Goal: Information Seeking & Learning: Learn about a topic

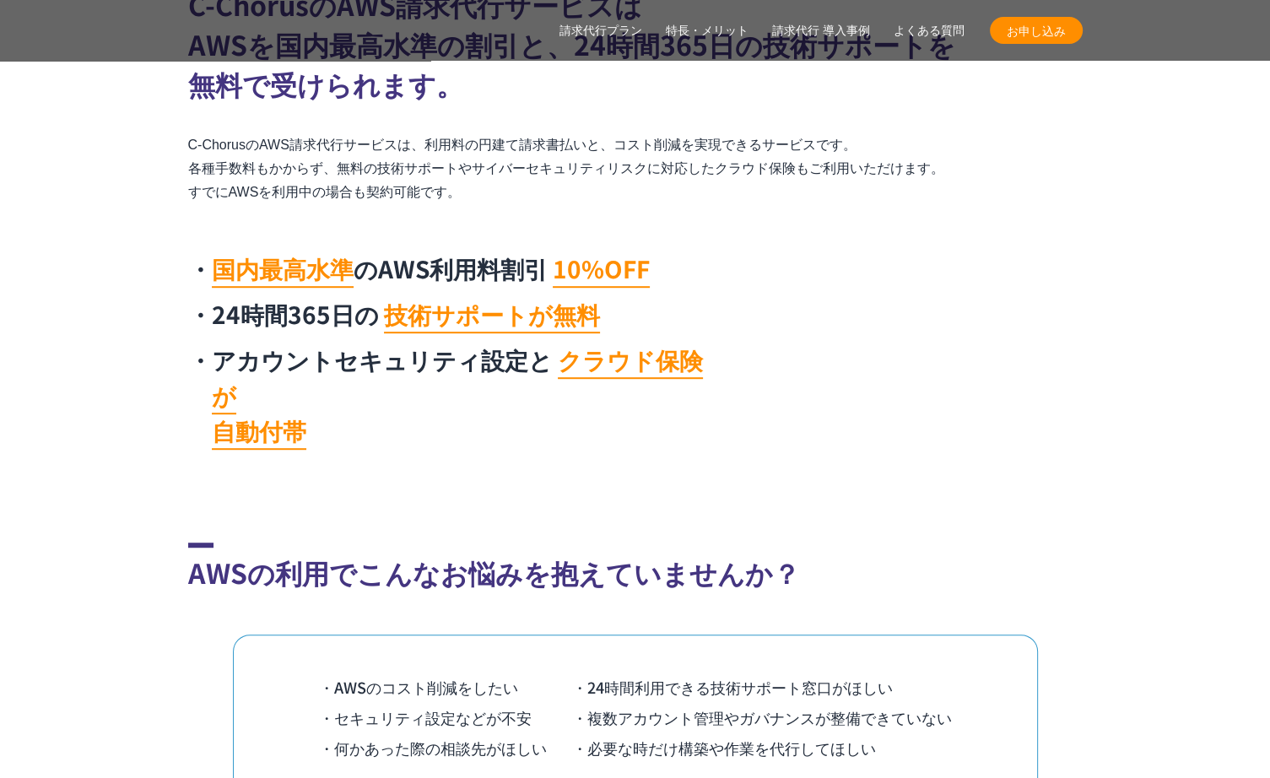
scroll to position [869, 0]
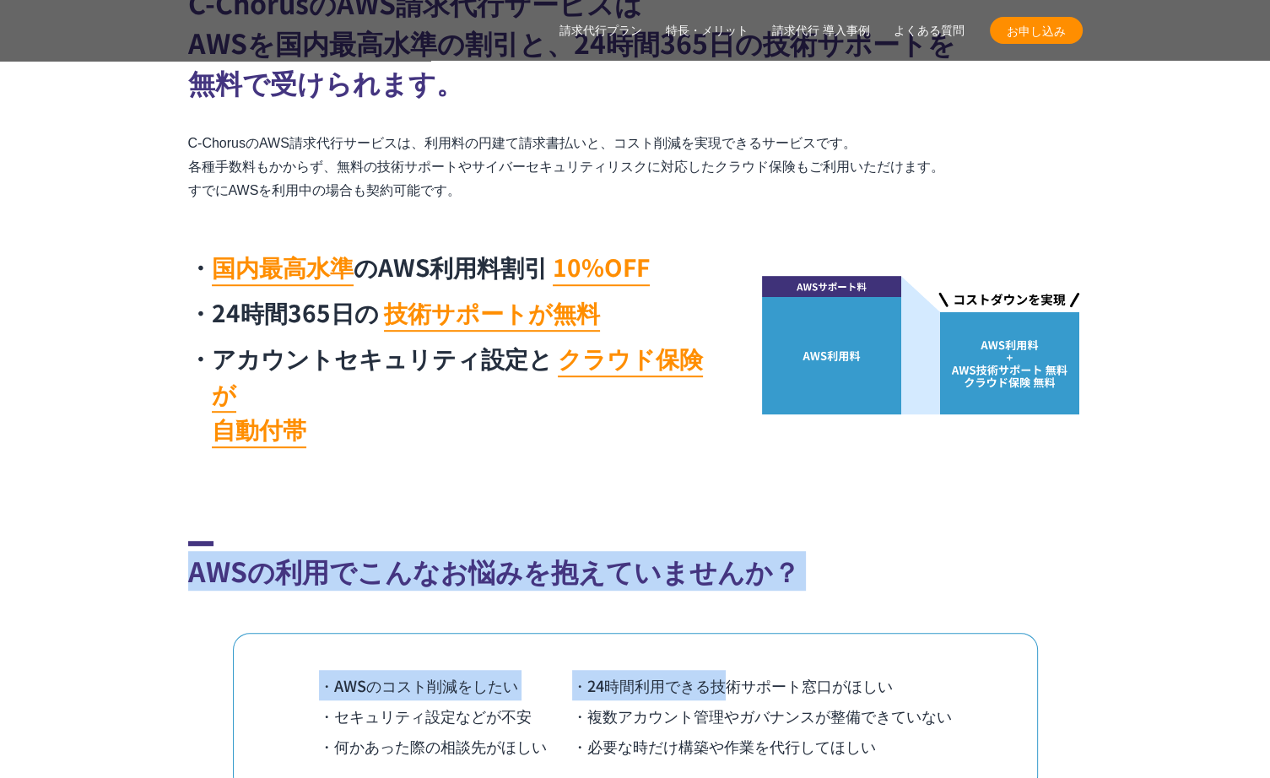
drag, startPoint x: 0, startPoint y: 0, endPoint x: 722, endPoint y: 486, distance: 870.6
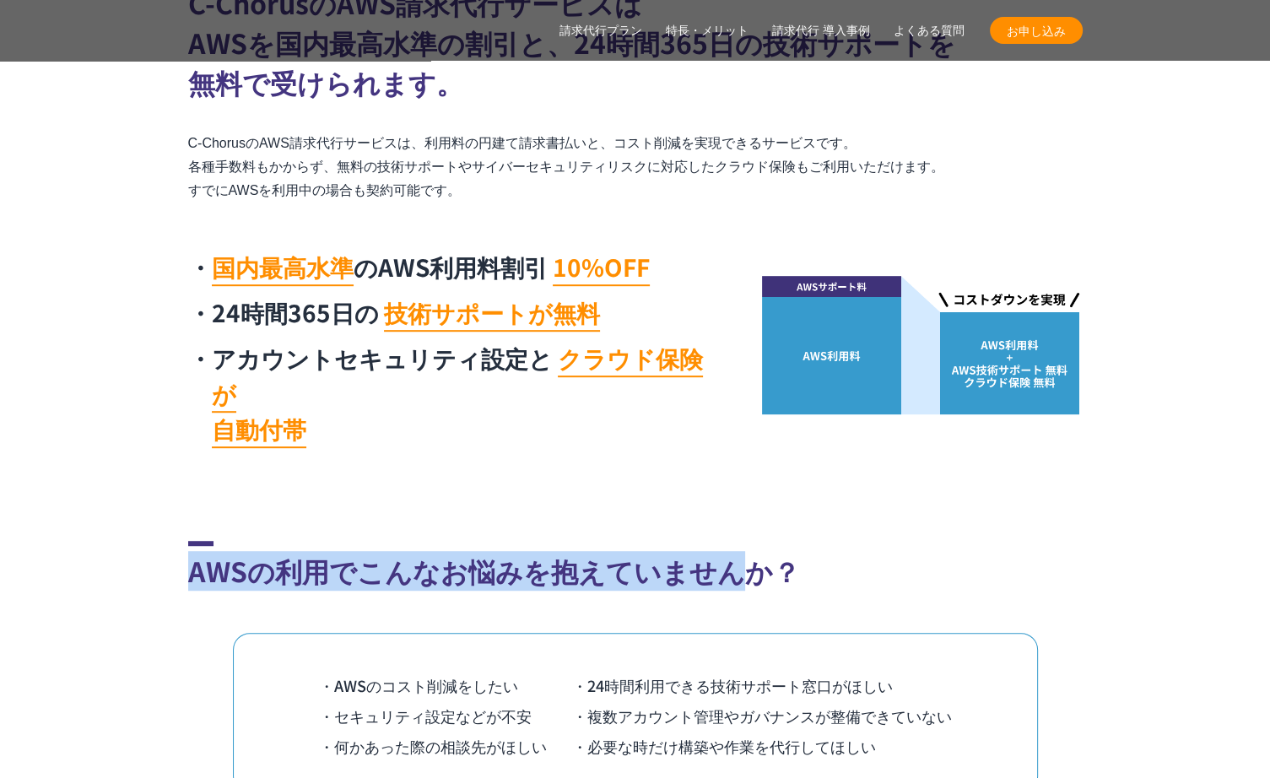
drag, startPoint x: 722, startPoint y: 486, endPoint x: 722, endPoint y: 566, distance: 80.2
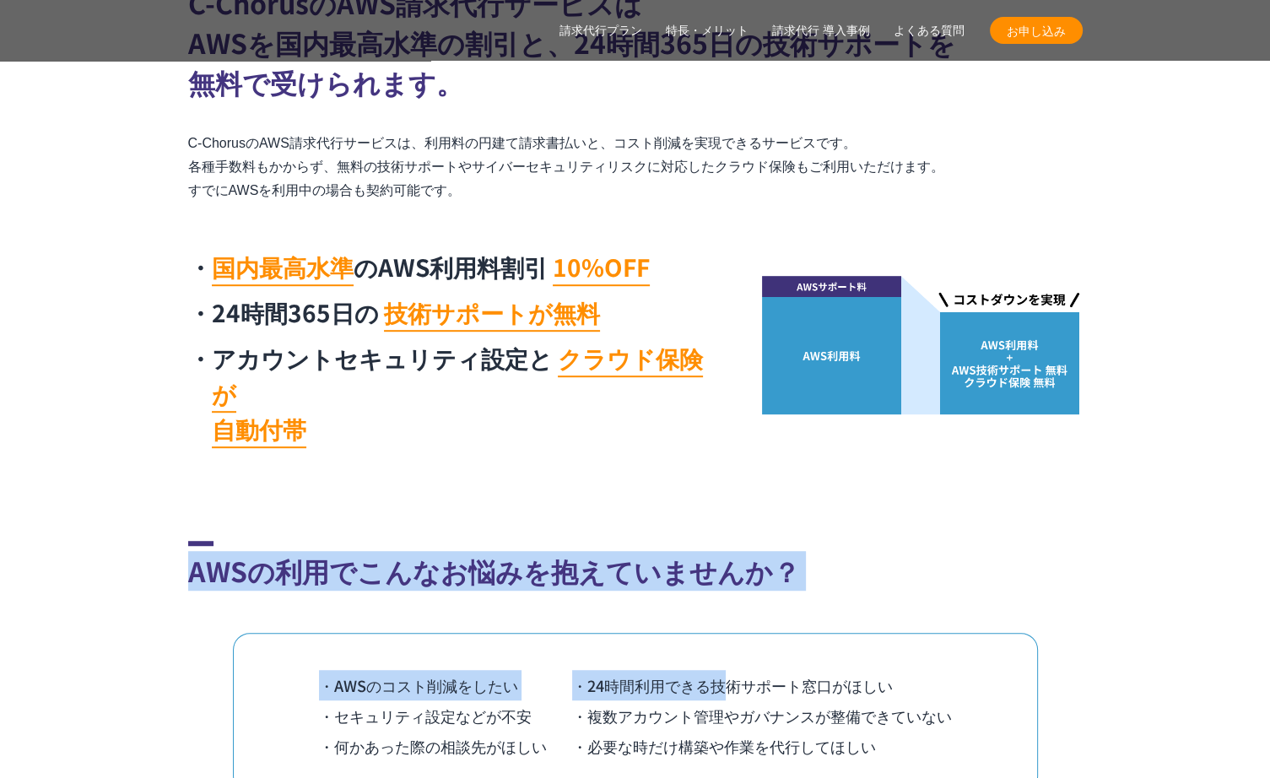
click at [722, 566] on div "AWSの利用でこんなお悩みを抱えていませんか？ ・AWSのコスト削減をしたい ・24時間利用できる技術サポート窓口がほしい ・セキュリティ設定などが不安 ・複…" at bounding box center [635, 710] width 894 height 338
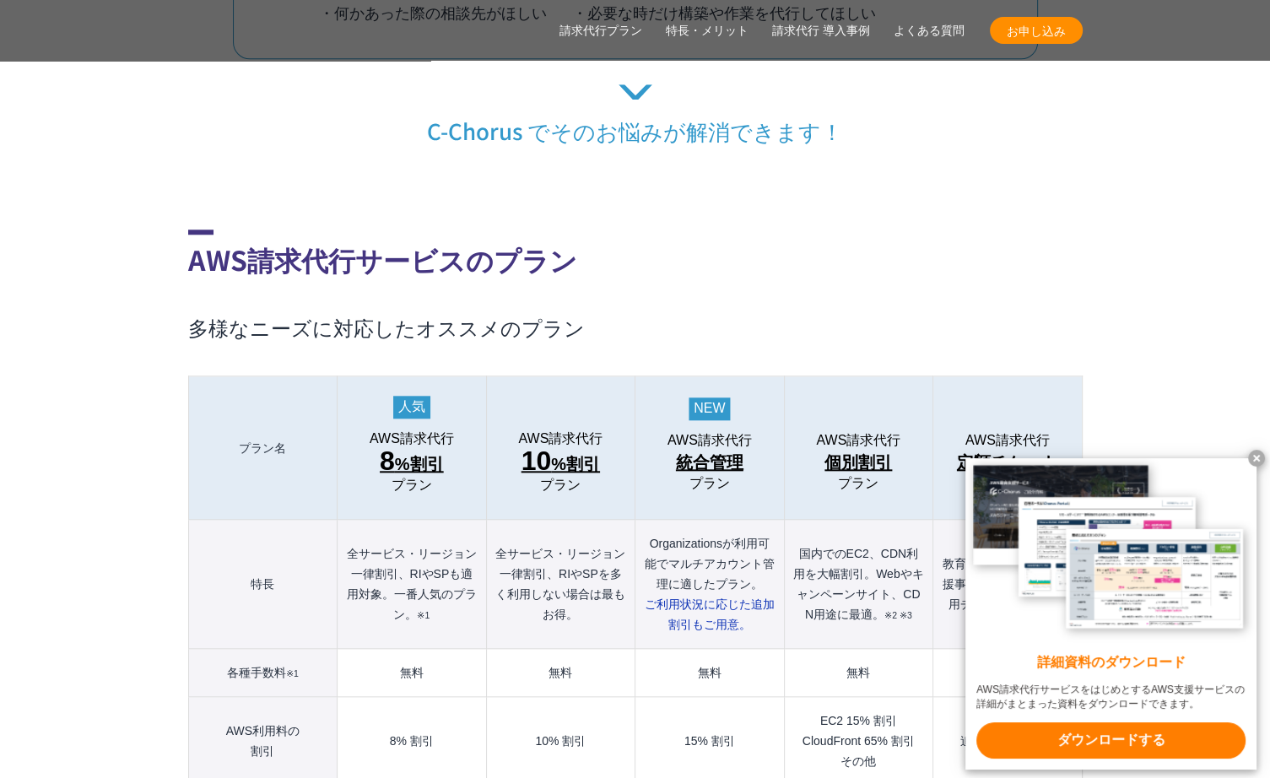
scroll to position [1607, 0]
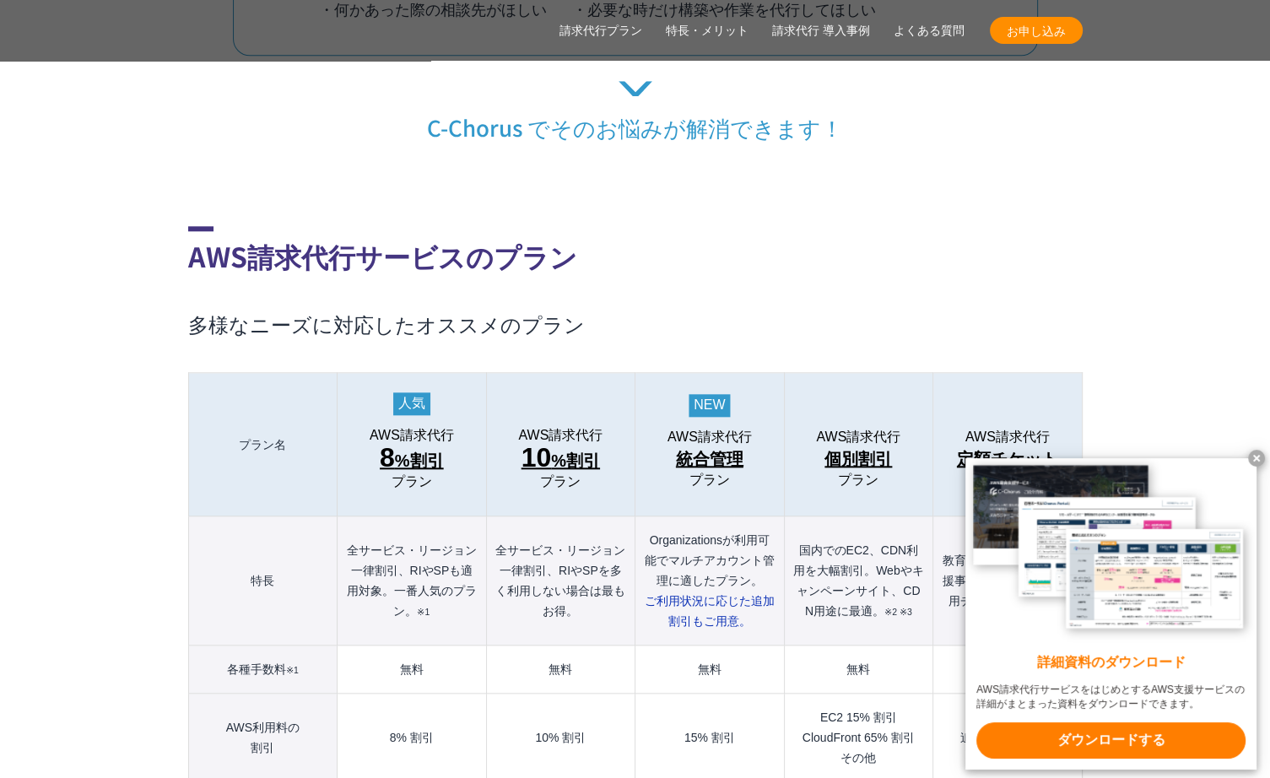
click at [1253, 462] on x-t at bounding box center [1256, 458] width 17 height 17
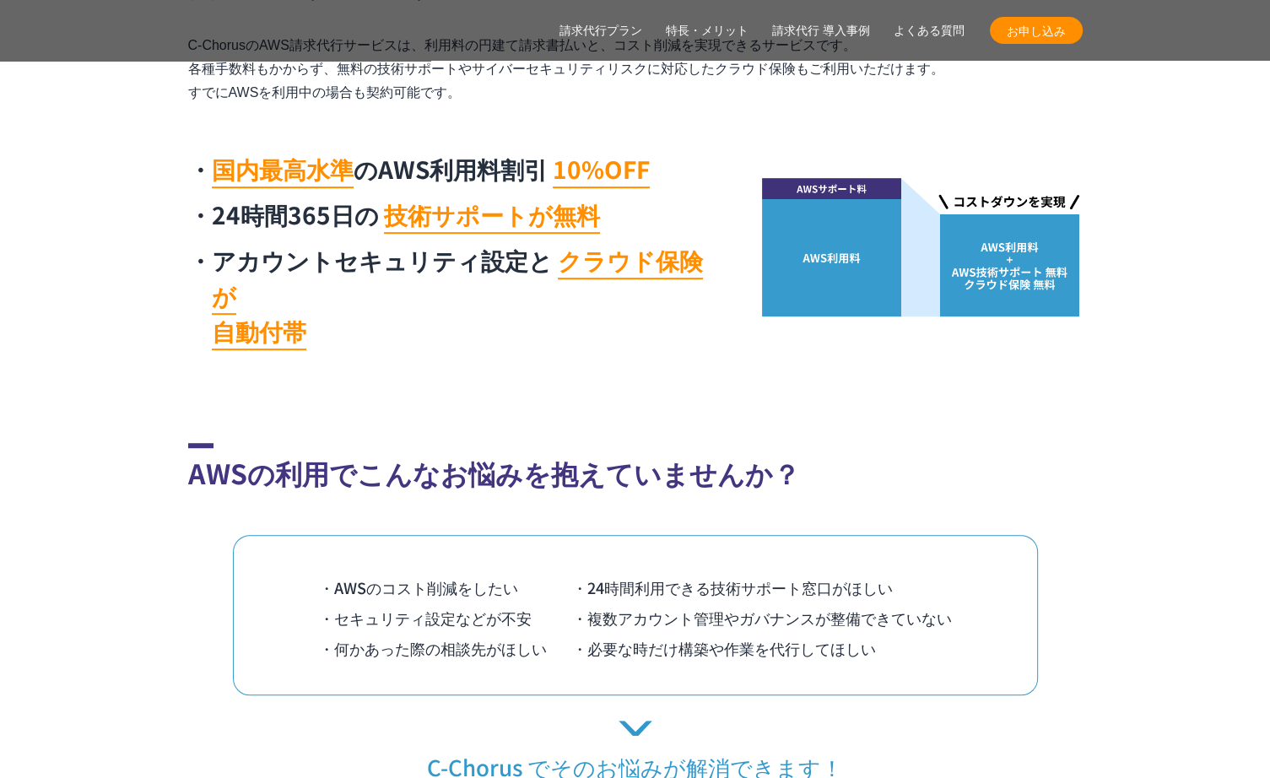
scroll to position [971, 0]
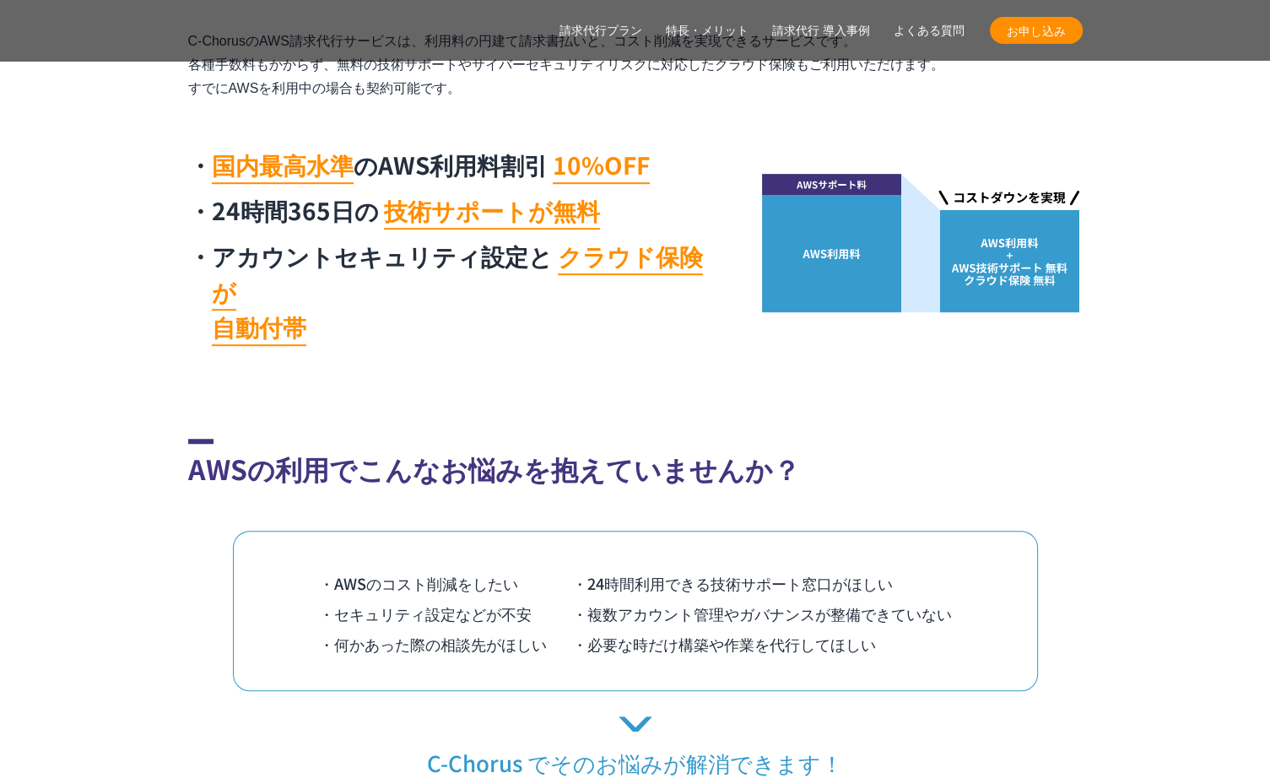
click at [1253, 462] on section "AWSの利用でこんなお悩みを抱えていませんか？ ・AWSのコスト削減をしたい ・24時間利用できる技術サポート窓口がほしい ・セキュリティ設定などが不安 ・複…" at bounding box center [635, 608] width 1270 height 338
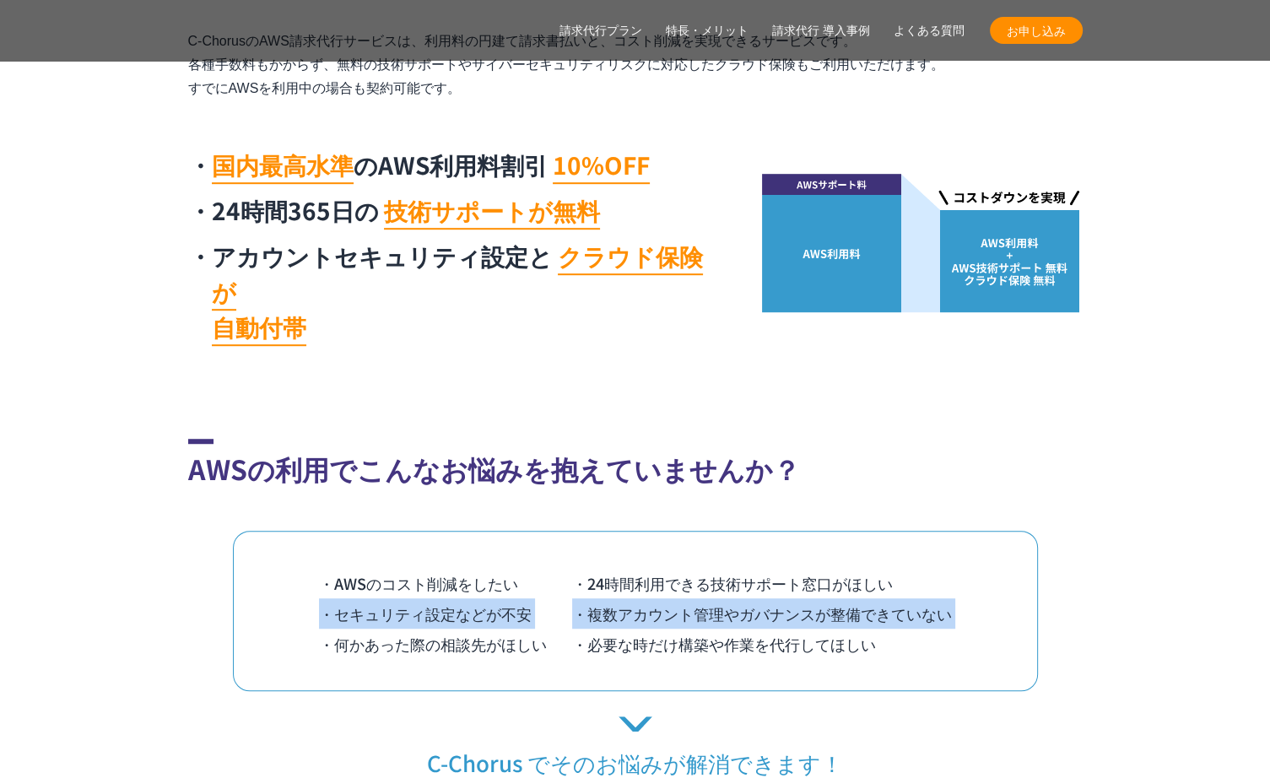
drag, startPoint x: 1253, startPoint y: 462, endPoint x: 1229, endPoint y: 600, distance: 139.7
click at [1229, 600] on section "AWSの利用でこんなお悩みを抱えていませんか？ ・AWSのコスト削減をしたい ・24時間利用できる技術サポート窓口がほしい ・セキュリティ設定などが不安 ・複…" at bounding box center [635, 608] width 1270 height 338
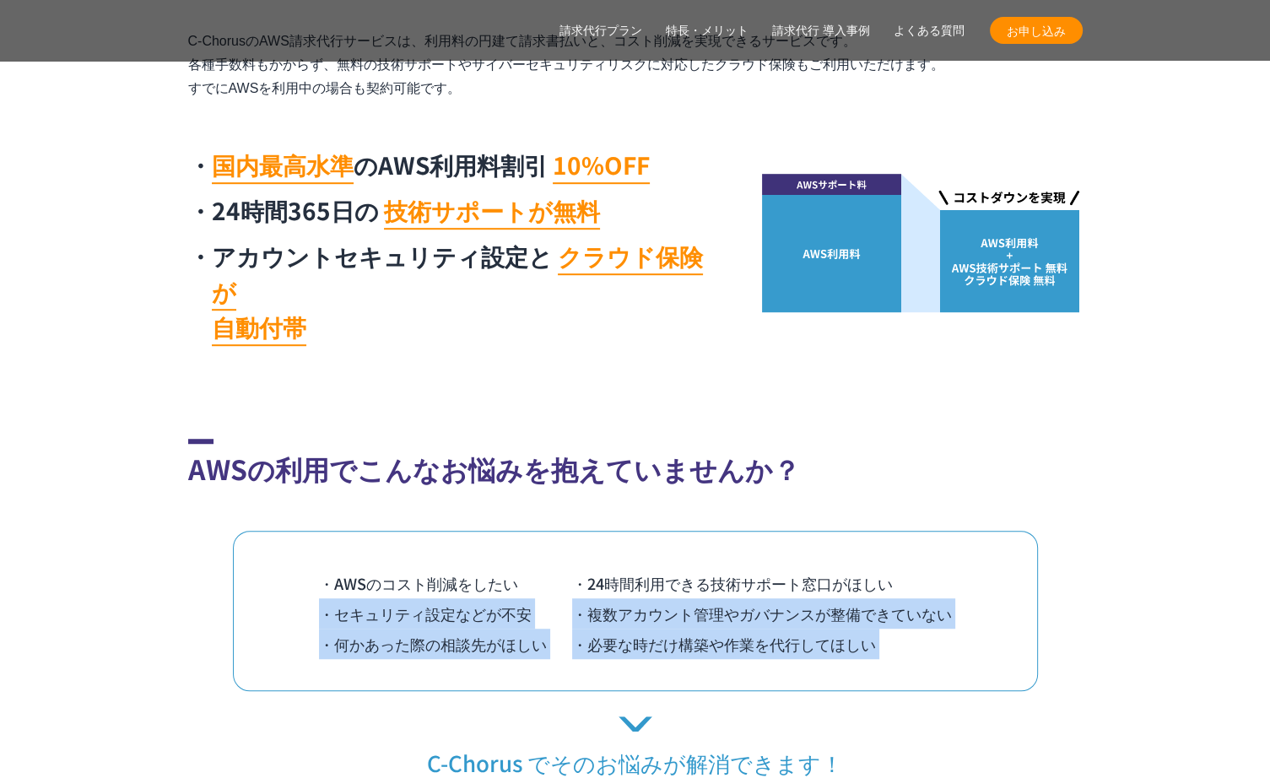
click at [1229, 600] on section "AWSの利用でこんなお悩みを抱えていませんか？ ・AWSのコスト削減をしたい ・24時間利用できる技術サポート窓口がほしい ・セキュリティ設定などが不安 ・複…" at bounding box center [635, 608] width 1270 height 338
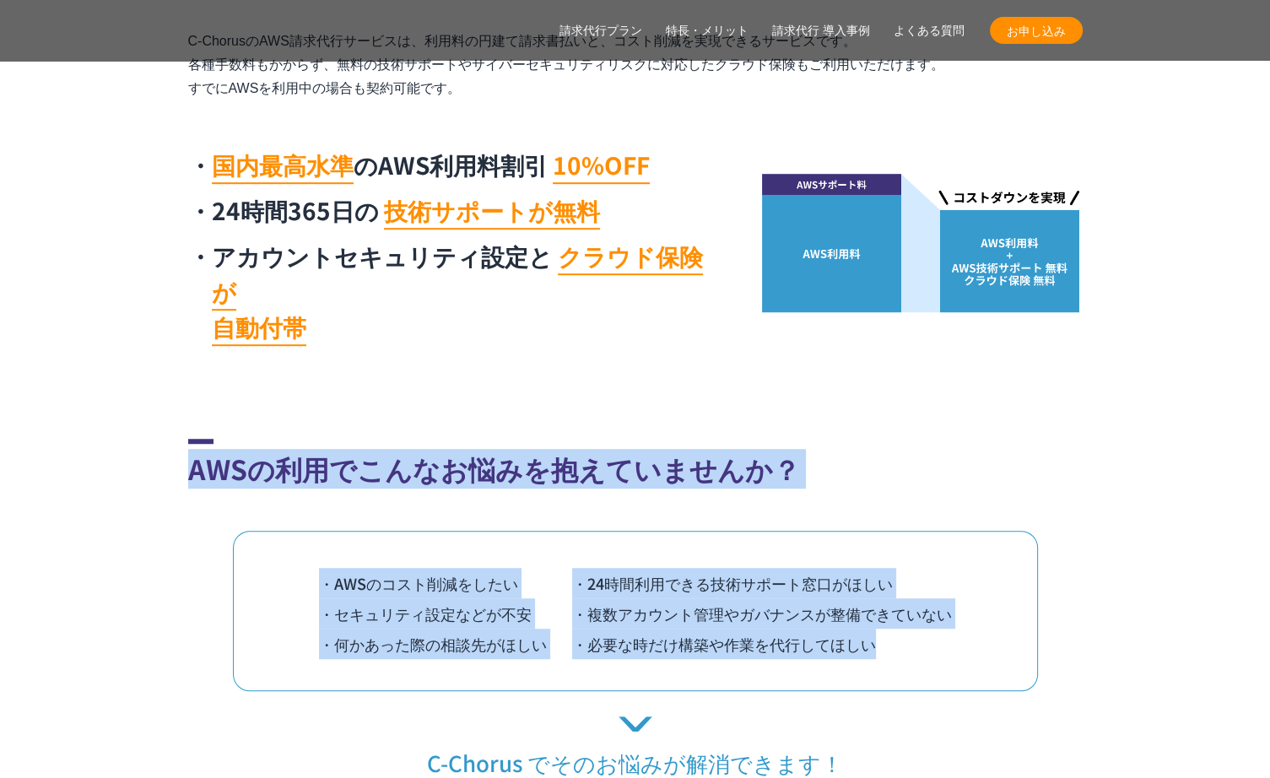
drag, startPoint x: 1208, startPoint y: 641, endPoint x: 1220, endPoint y: 318, distance: 323.4
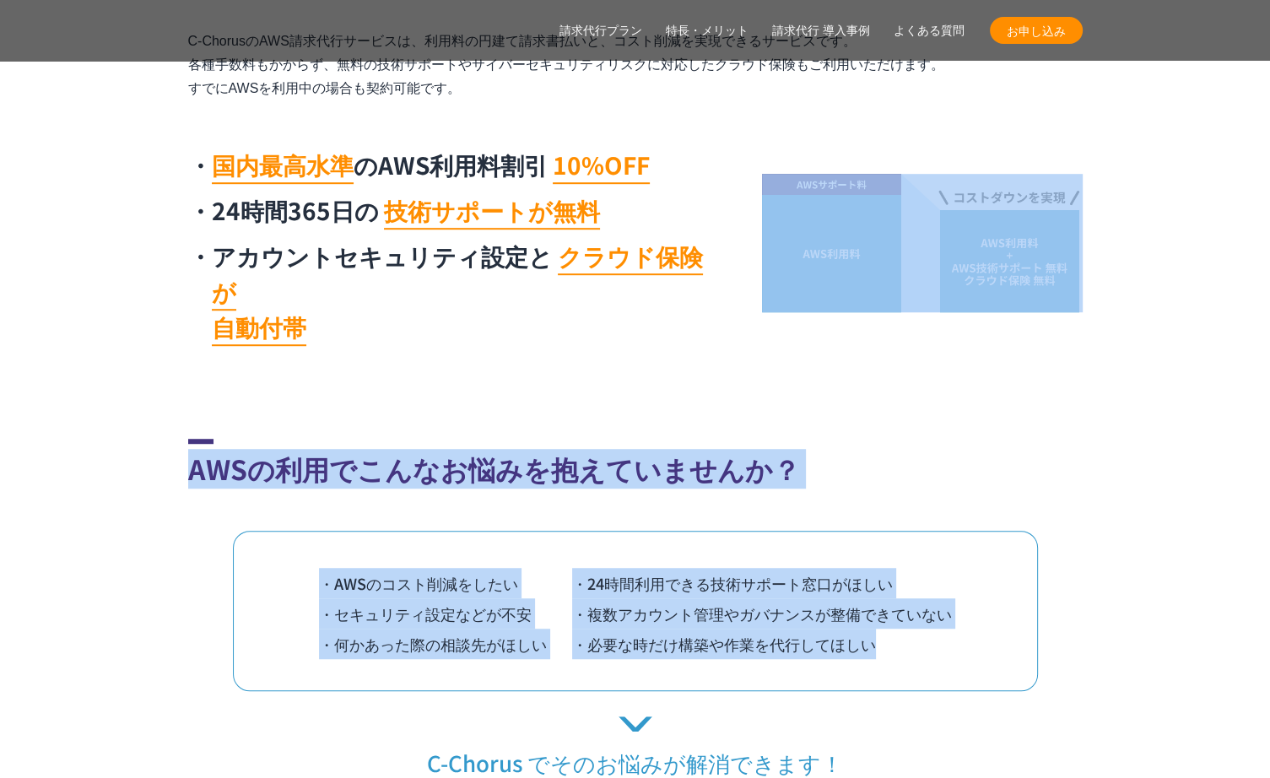
click at [1220, 318] on section "C-ChorusのAWS請求代行サービスは AWSを国内最高水準の割引と、24時間365日の技術サポートを 無料で受けられます。 C-ChorusのAWS請求…" at bounding box center [635, 113] width 1270 height 484
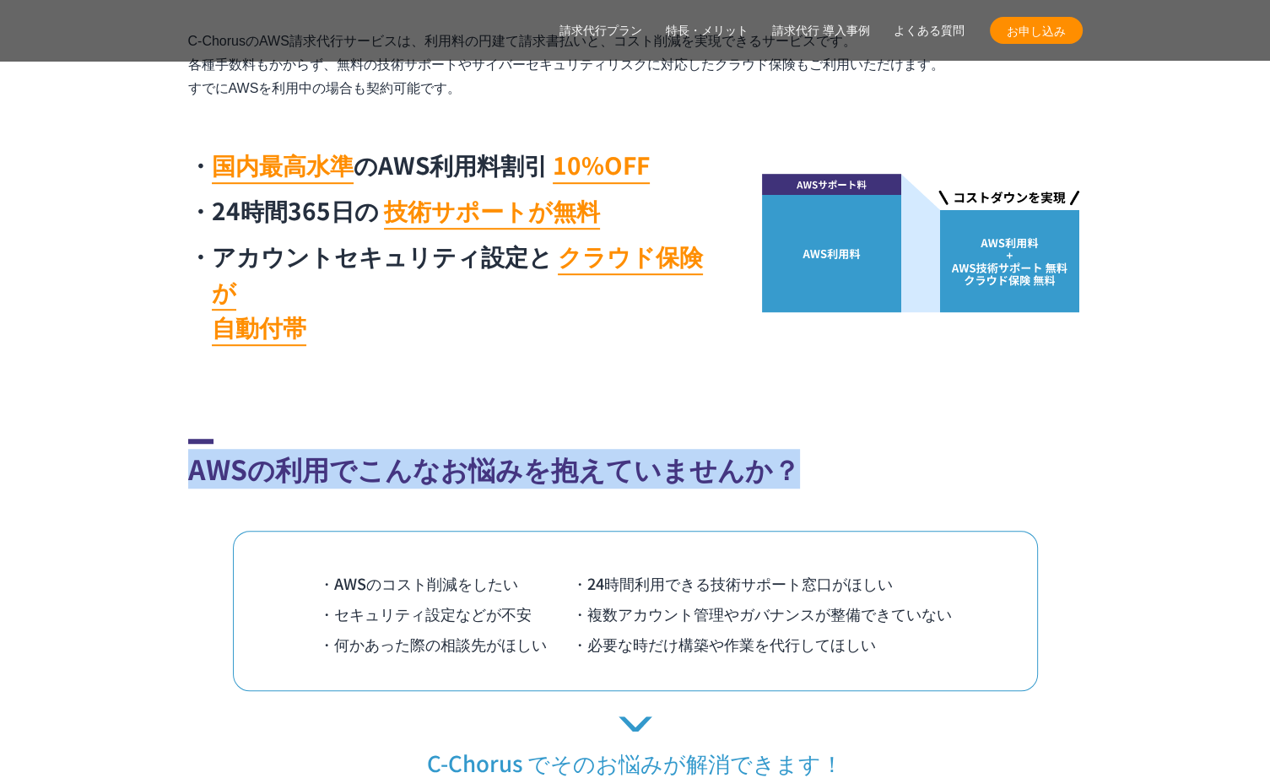
drag, startPoint x: 1183, startPoint y: 338, endPoint x: 1154, endPoint y: 611, distance: 274.1
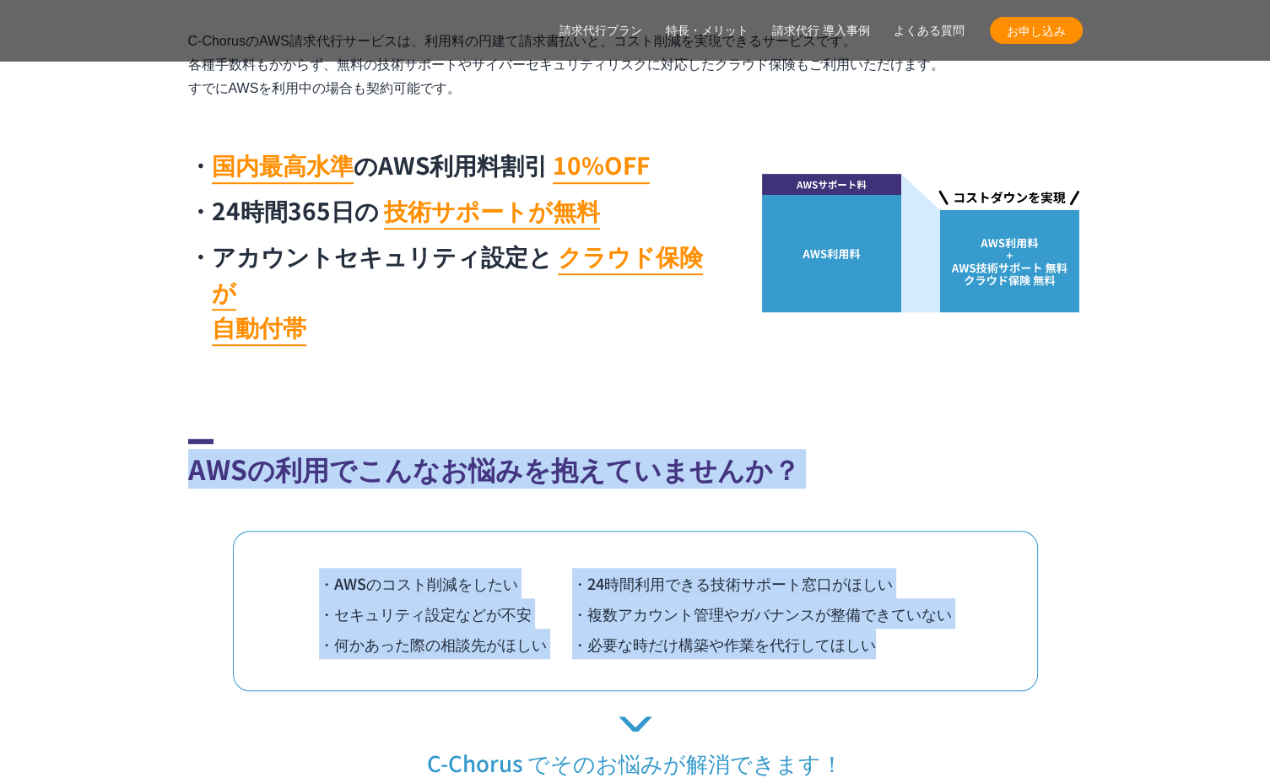
click at [1154, 611] on section "AWSの利用でこんなお悩みを抱えていませんか？ ・AWSのコスト削減をしたい ・24時間利用できる技術サポート窓口がほしい ・セキュリティ設定などが不安 ・複…" at bounding box center [635, 608] width 1270 height 338
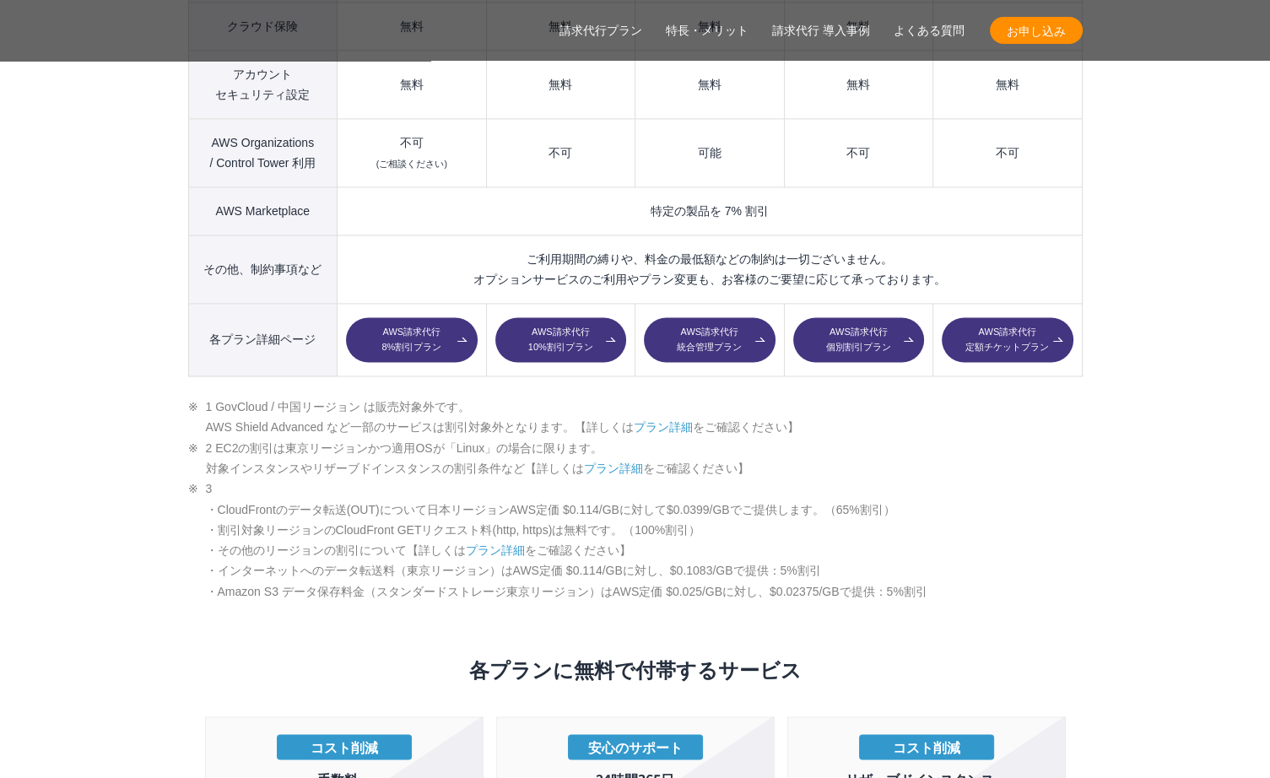
scroll to position [2569, 0]
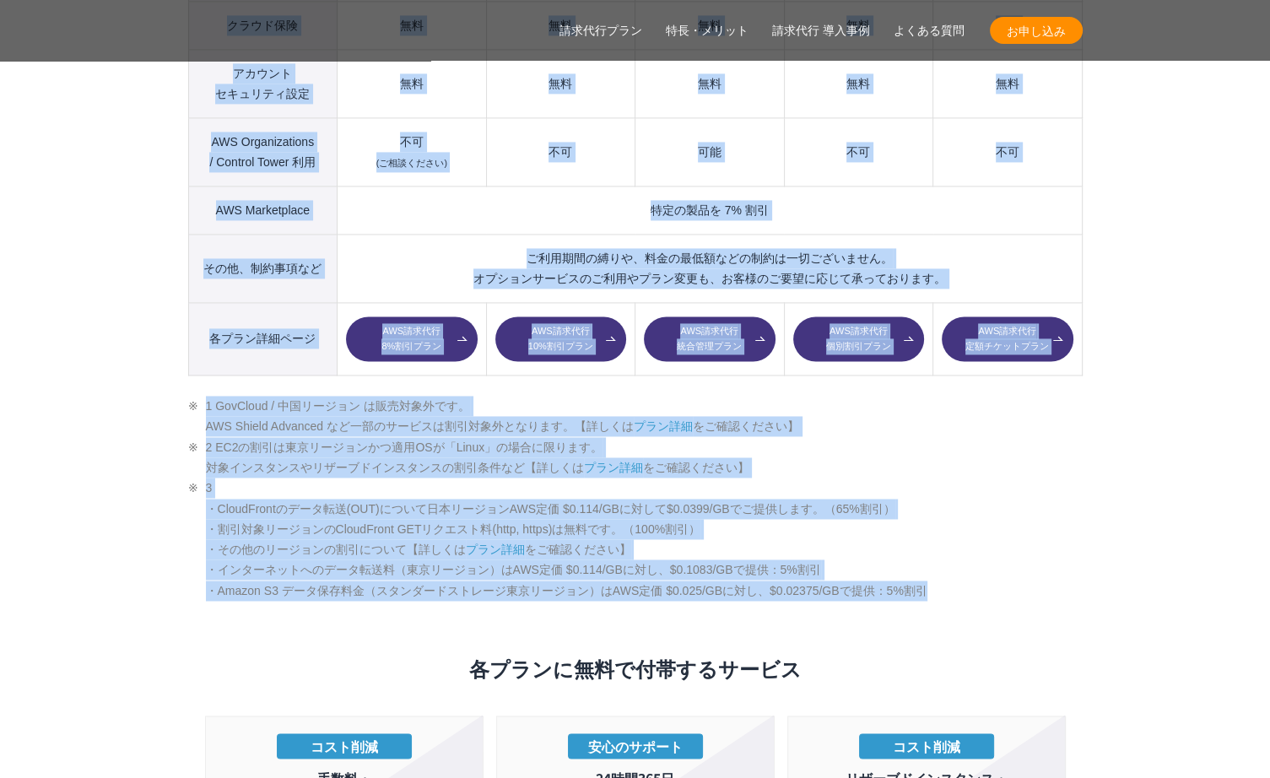
drag, startPoint x: 1004, startPoint y: 560, endPoint x: 1144, endPoint y: 331, distance: 268.9
click at [1144, 331] on section "AWS請求代行サービスのプラン 多様なニーズに対応したオススメのプラン プラン名 AWS請求代行 8 %割引 プラン AWS請求代行 10 %割引 プラン A…" at bounding box center [635, 590] width 1270 height 2923
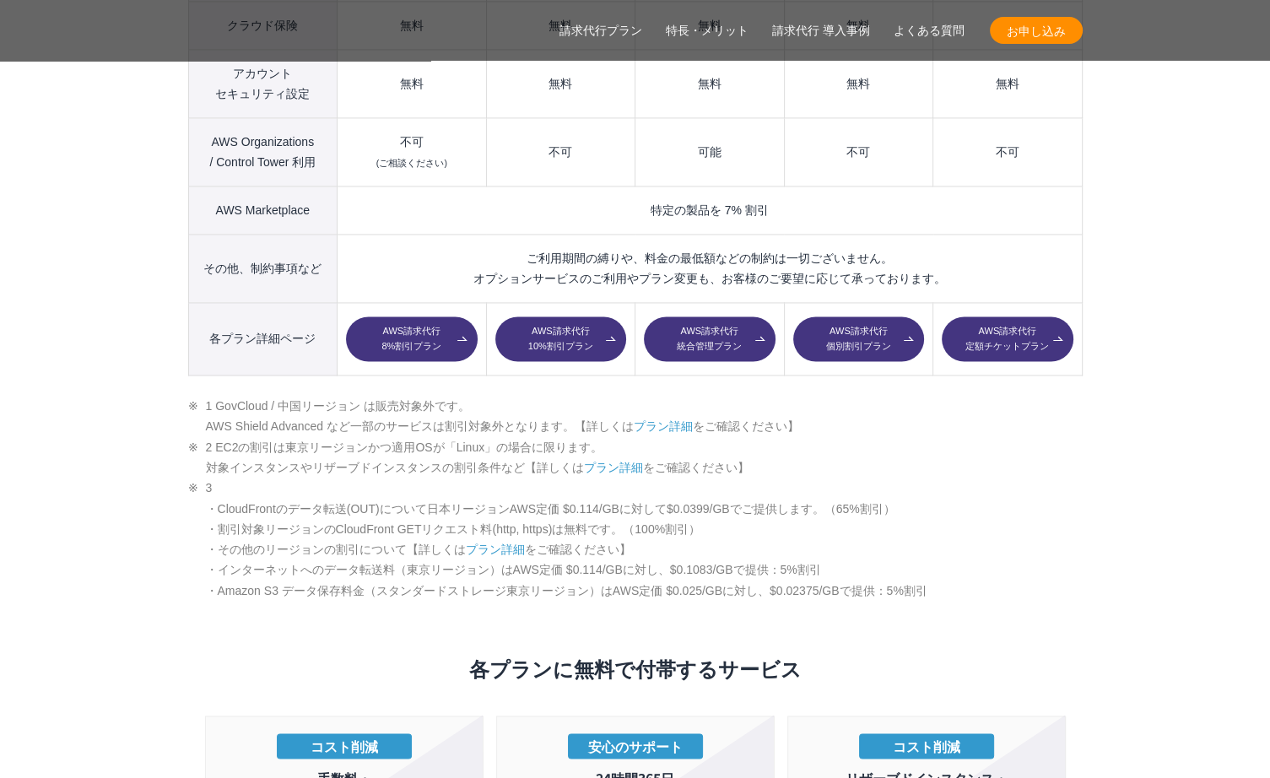
click at [1144, 331] on section "AWS請求代行サービスのプラン 多様なニーズに対応したオススメのプラン プラン名 AWS請求代行 8 %割引 プラン AWS請求代行 10 %割引 プラン A…" at bounding box center [635, 590] width 1270 height 2923
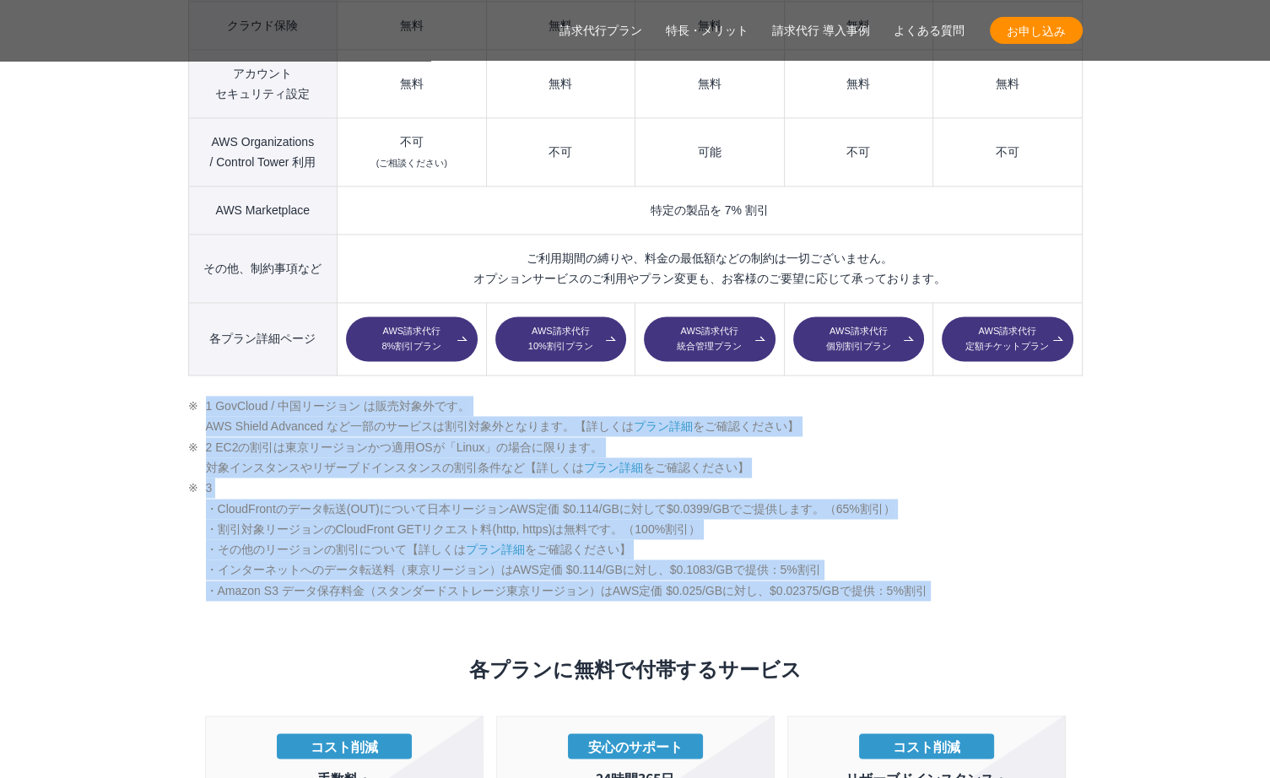
drag, startPoint x: 1144, startPoint y: 331, endPoint x: 1046, endPoint y: 557, distance: 246.4
click at [1046, 557] on section "AWS請求代行サービスのプラン 多様なニーズに対応したオススメのプラン プラン名 AWS請求代行 8 %割引 プラン AWS請求代行 10 %割引 プラン A…" at bounding box center [635, 590] width 1270 height 2923
click at [1046, 557] on li "3 ・CloudFrontのデータ転送(OUT)について日本リージョンAWS定価 $0.114/GBに対して$0.0399/GBでご提供します。（65%割引）…" at bounding box center [635, 539] width 894 height 123
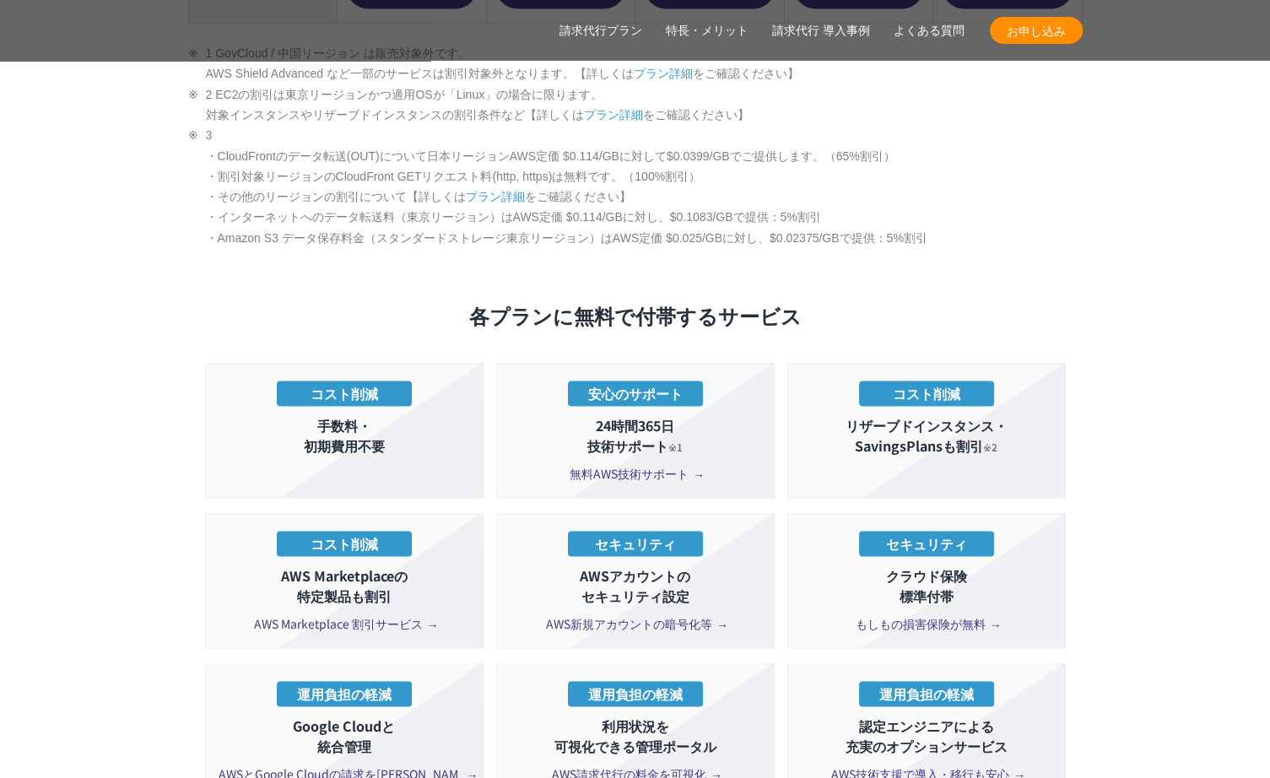
scroll to position [2923, 0]
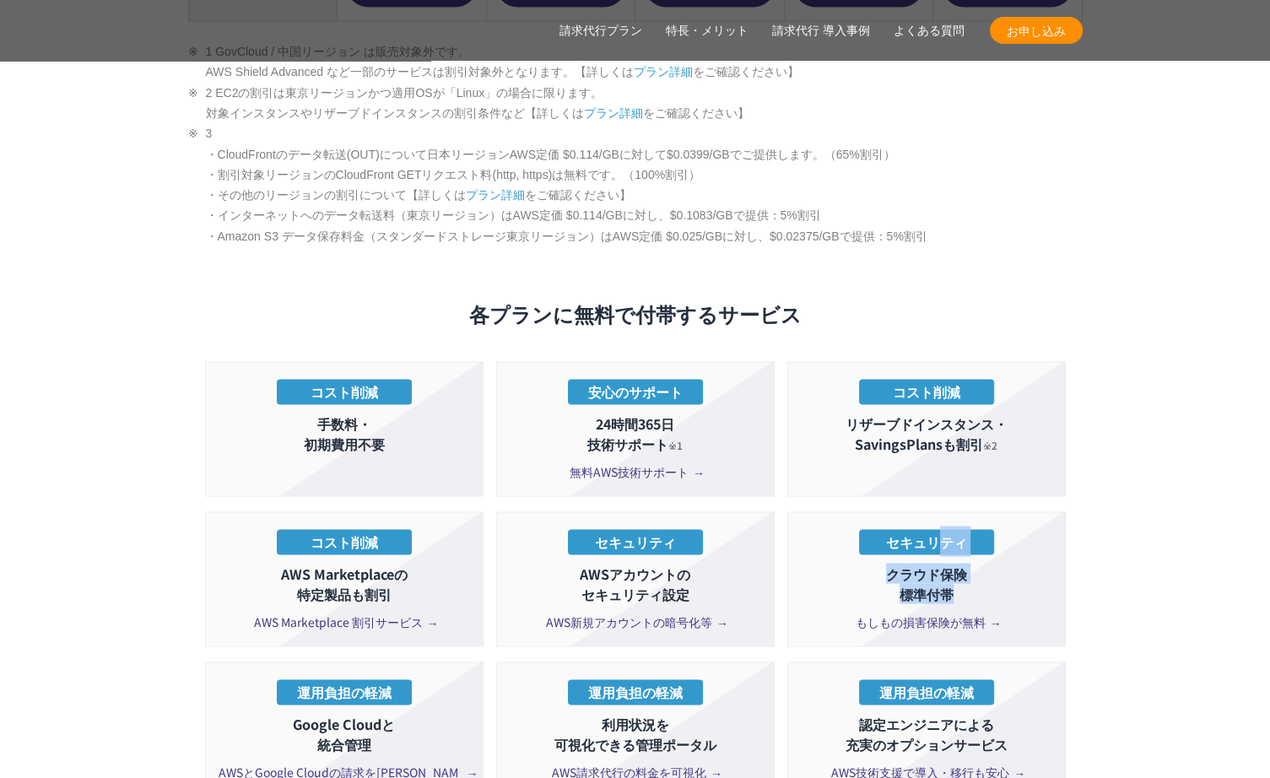
drag, startPoint x: 943, startPoint y: 516, endPoint x: 1093, endPoint y: 560, distance: 155.7
click at [1093, 560] on section "AWS請求代行サービスのプラン 多様なニーズに対応したオススメのプラン プラン名 AWS請求代行 8 %割引 プラン AWS請求代行 10 %割引 プラン A…" at bounding box center [635, 236] width 1270 height 2923
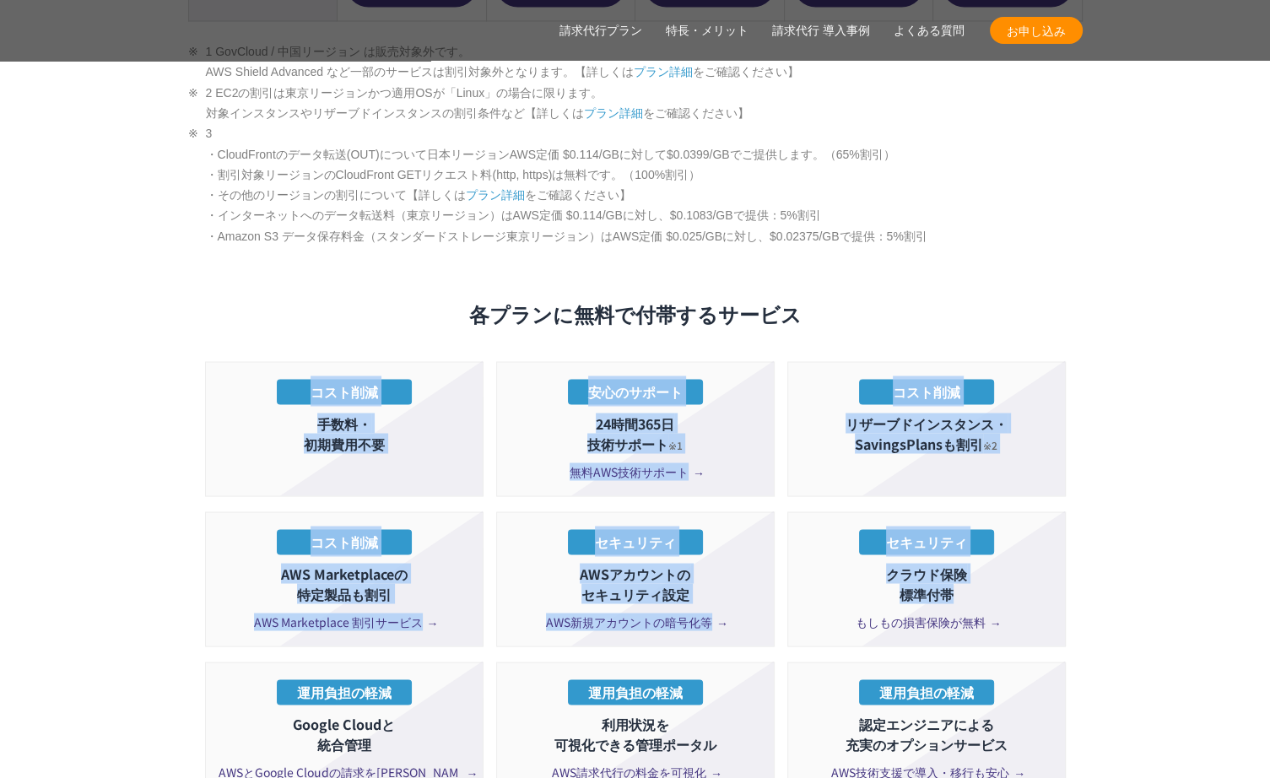
drag, startPoint x: 986, startPoint y: 552, endPoint x: 1000, endPoint y: 288, distance: 264.5
click at [1000, 299] on div "各プランに無料で付帯するサービス コスト削減 手数料・ 初期費用不要 安心のサポート 24時間365日 技術サポート ※1 無料AWS技術サポート コスト削減…" at bounding box center [635, 555] width 861 height 513
click at [1000, 299] on h3 "各プランに無料で付帯するサービス" at bounding box center [635, 313] width 861 height 29
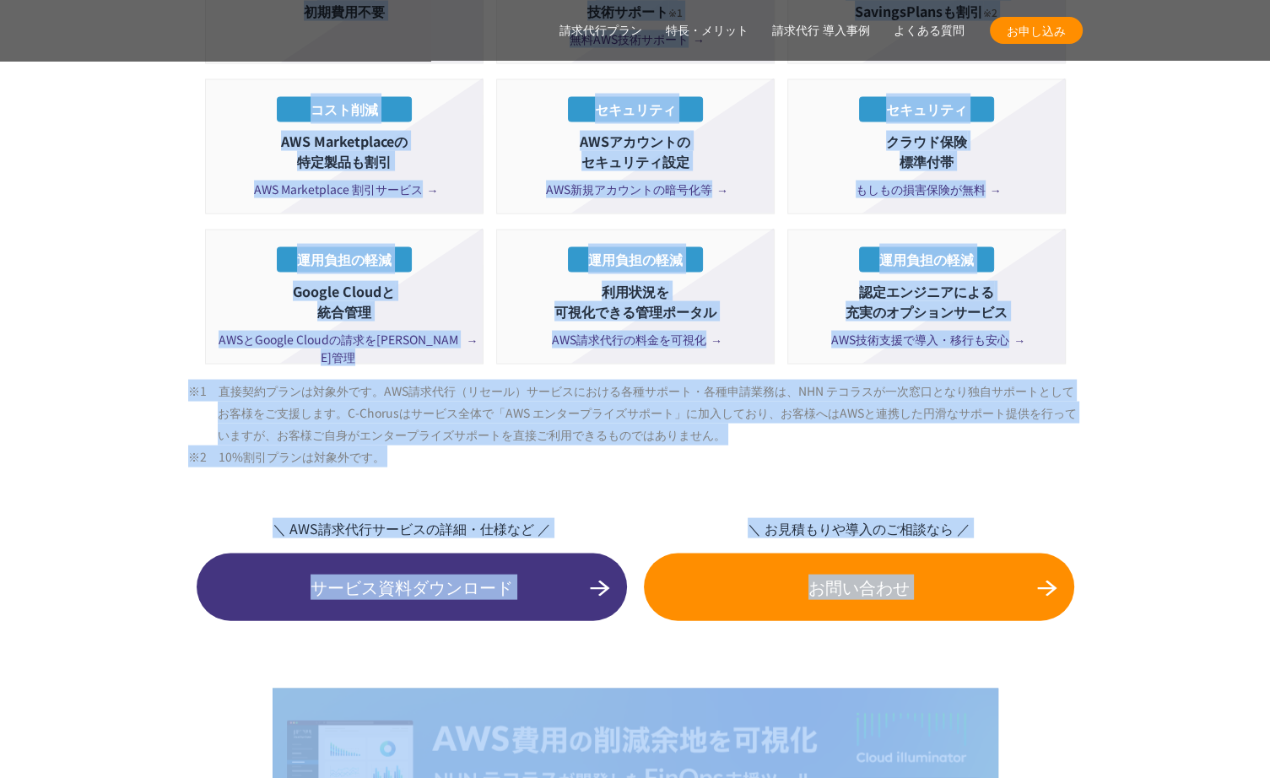
scroll to position [3358, 0]
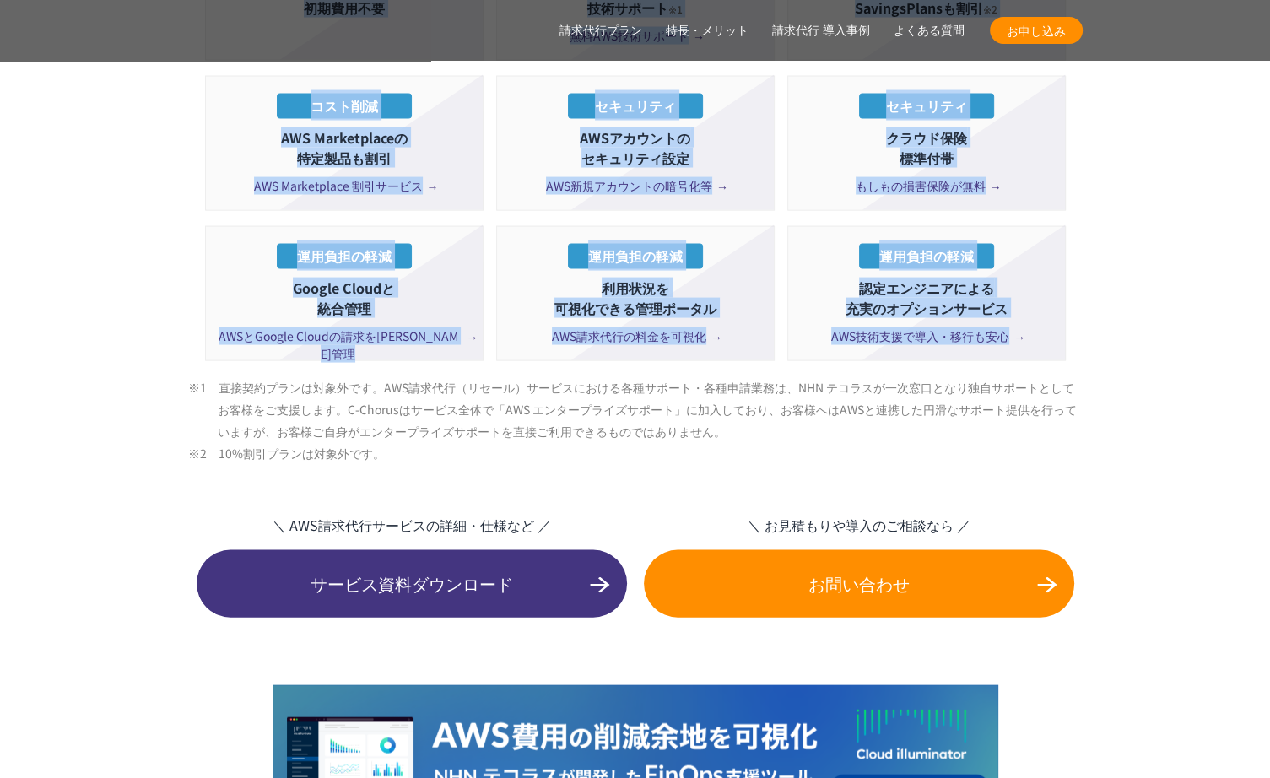
drag, startPoint x: 1000, startPoint y: 288, endPoint x: 1164, endPoint y: 322, distance: 168.1
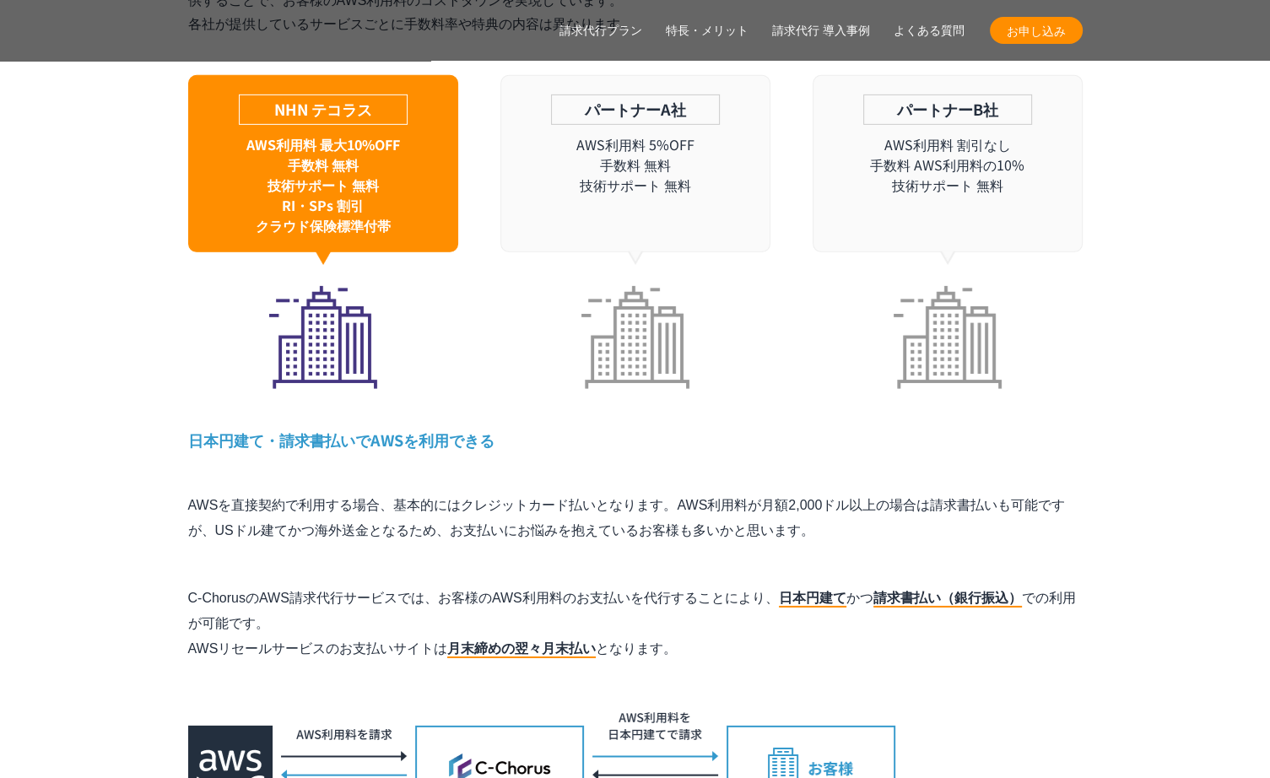
scroll to position [5331, 0]
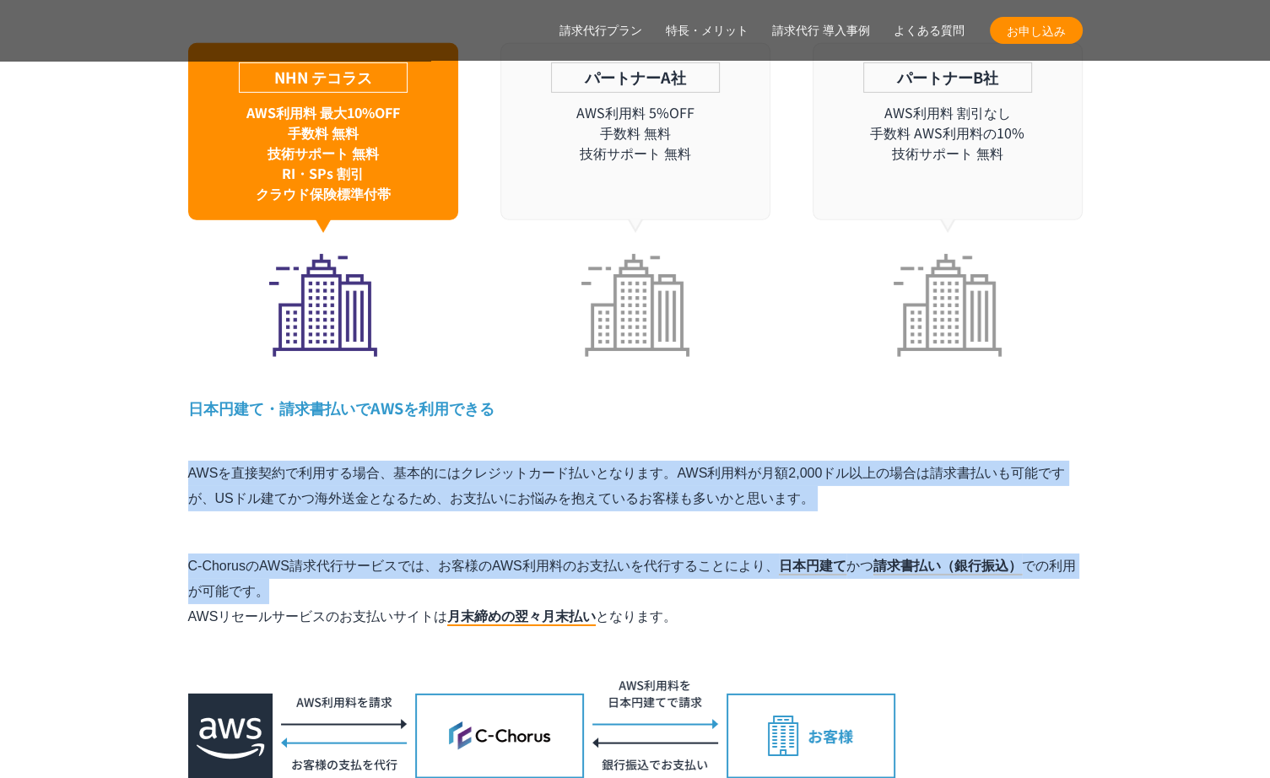
drag, startPoint x: 1073, startPoint y: 363, endPoint x: 1042, endPoint y: 557, distance: 196.4
click at [1042, 557] on div "特長 1 AWS利用料金が割引 AWS請求代行で大幅な割引が実現できる仕組み たくさんのお客様のAWS利用料をNHN テコラスがまとめて支払うことで、ボリュー…" at bounding box center [635, 284] width 894 height 1111
click at [1042, 557] on p "C-ChorusのAWS請求代行サービスでは、お客様のAWS利用料のお支払いを代行することにより、 日本円建て かつ 請求書払い（銀行振込） での利用が可能で…" at bounding box center [635, 592] width 894 height 76
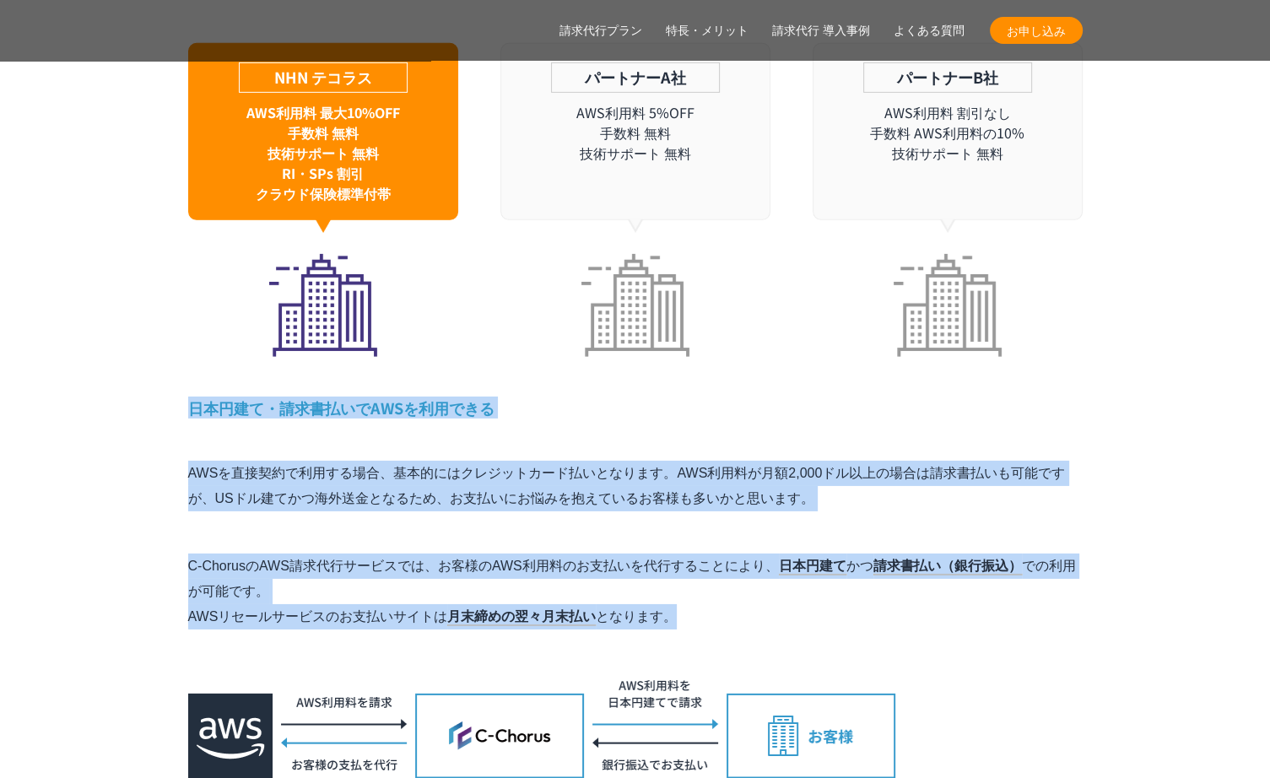
drag, startPoint x: 1015, startPoint y: 585, endPoint x: 1150, endPoint y: 277, distance: 336.3
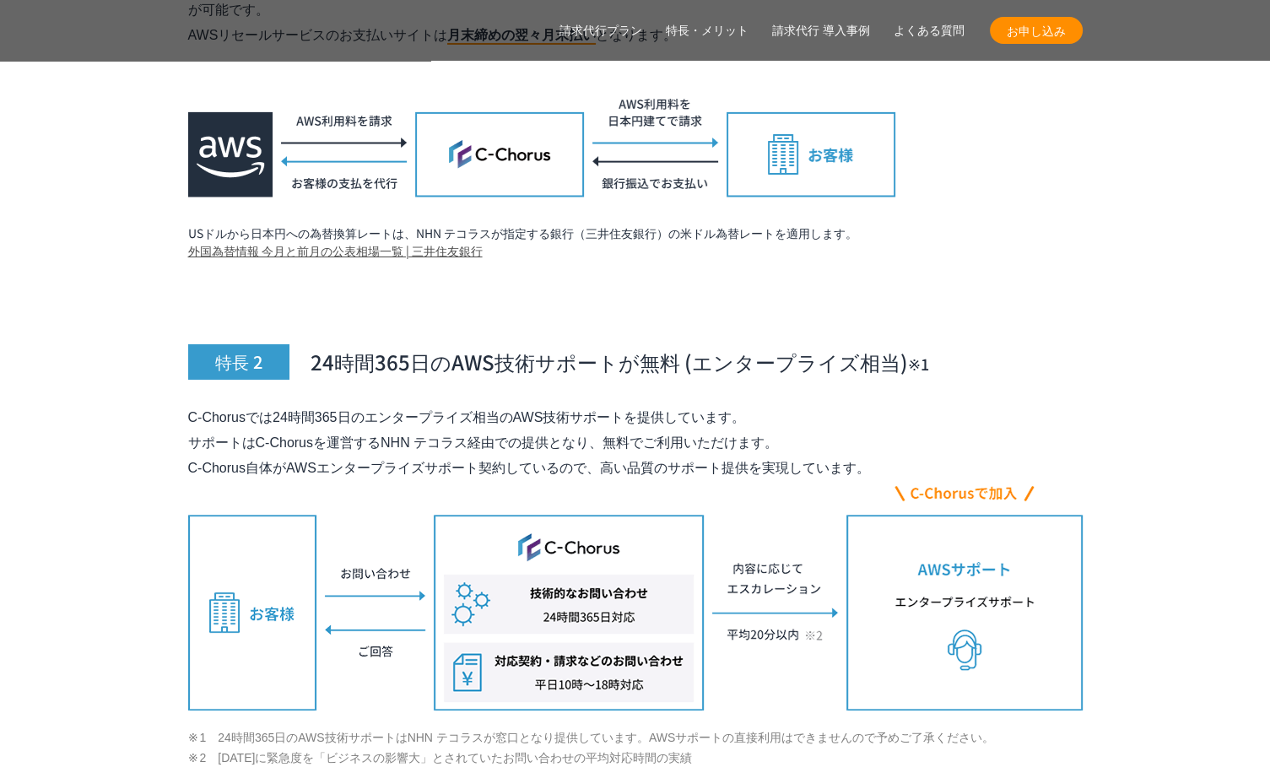
scroll to position [5917, 0]
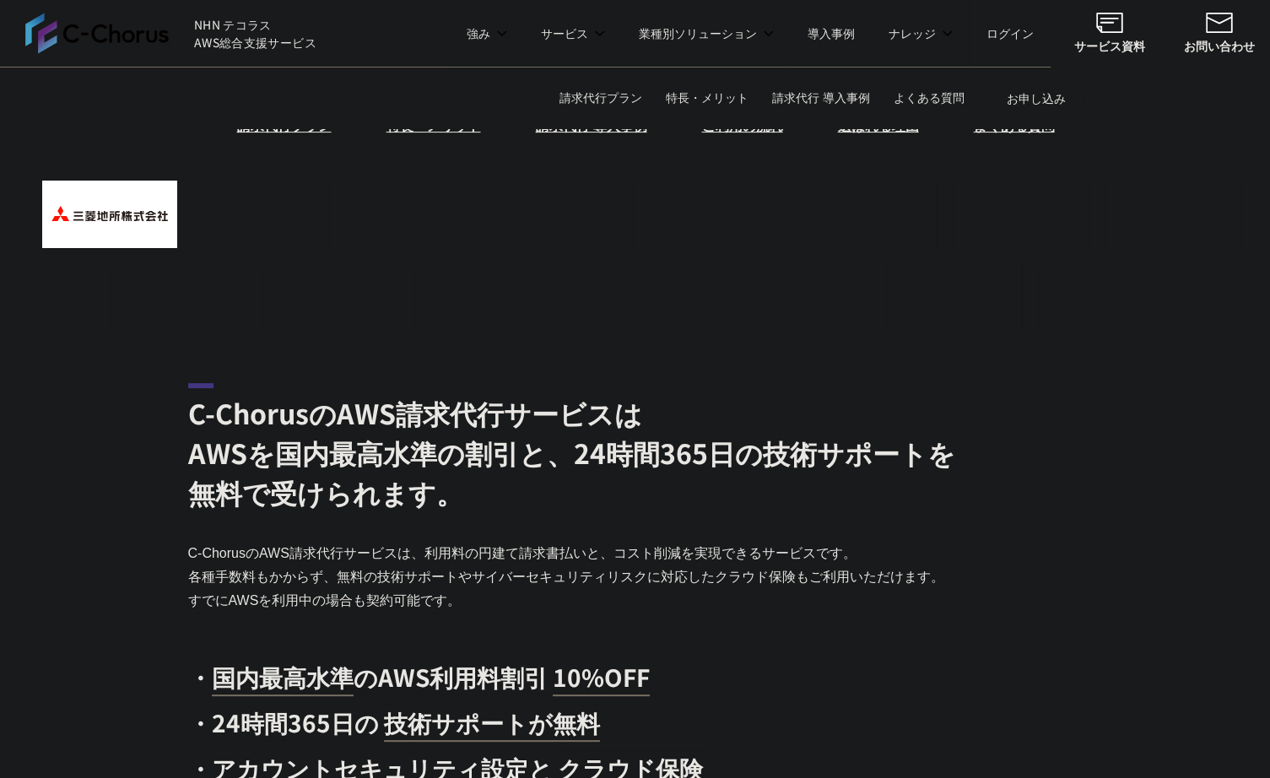
scroll to position [458, 0]
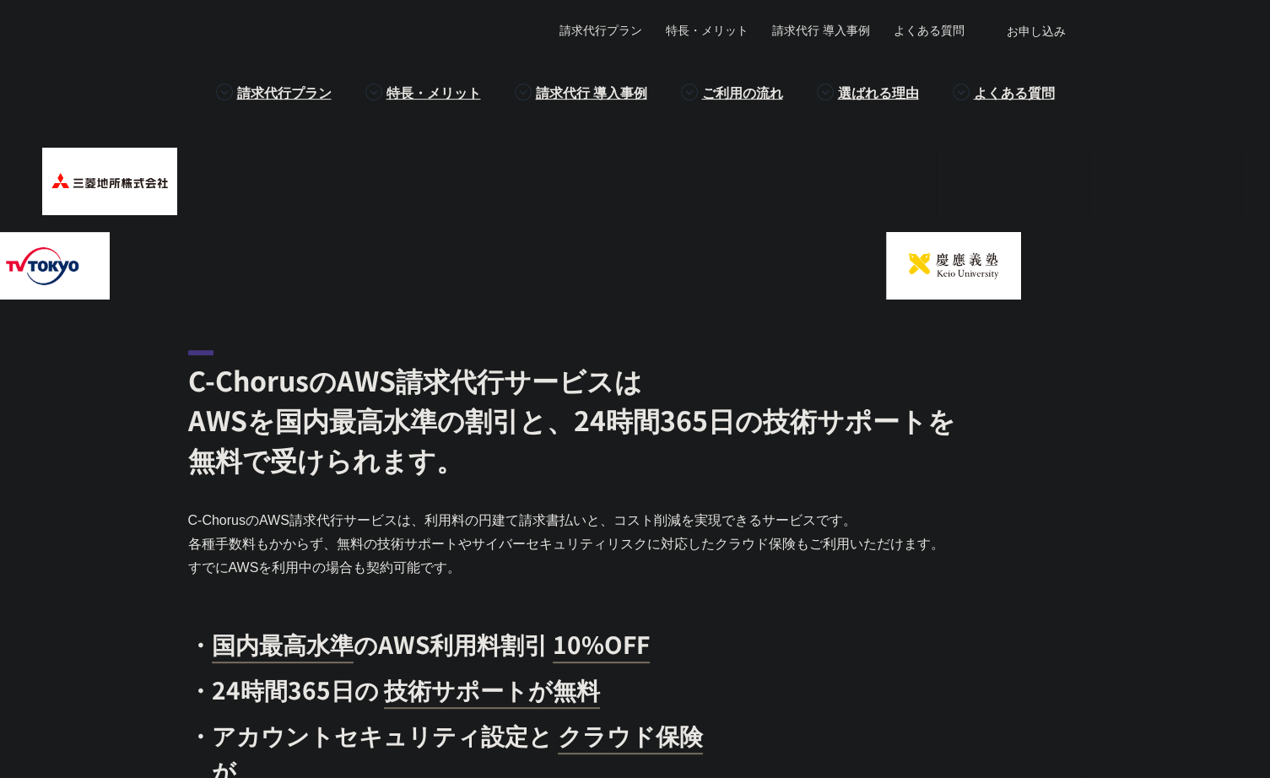
scroll to position [493, 0]
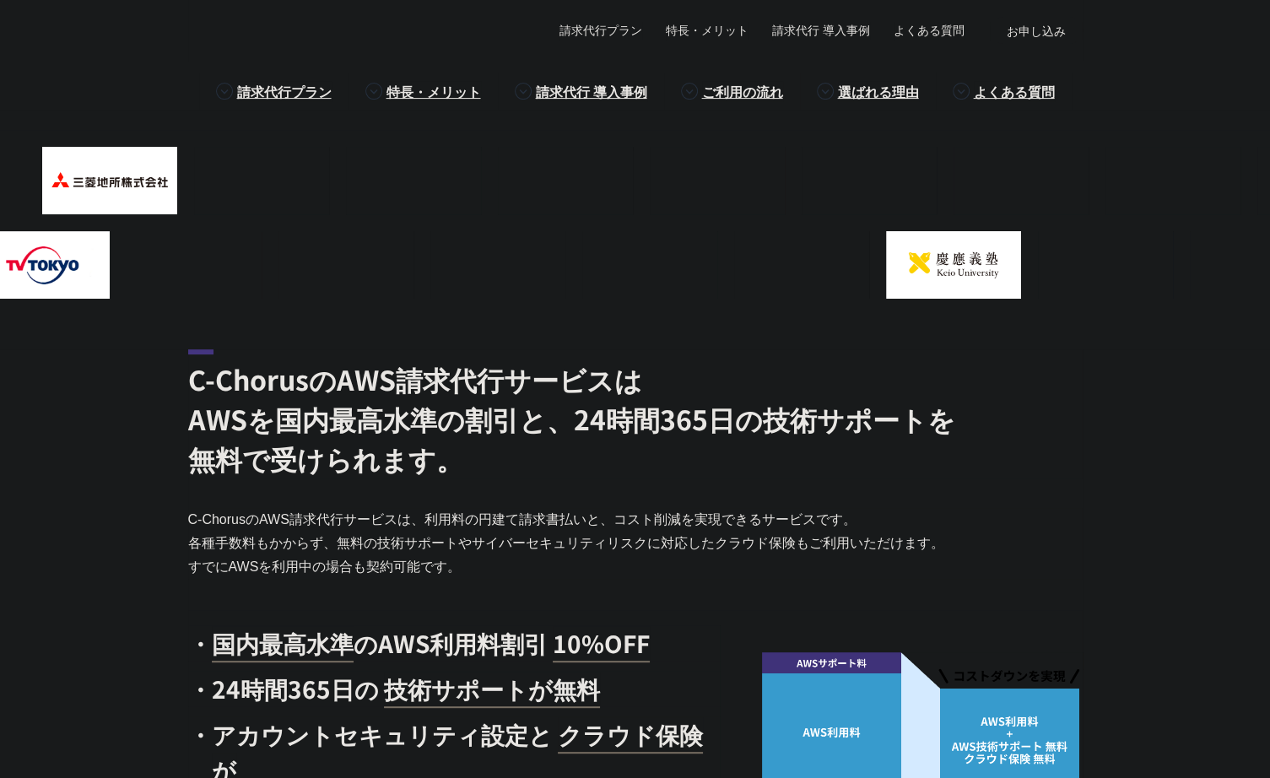
click at [260, 415] on h2 "C-ChorusのAWS請求代行サービスは AWSを国内最高水準の割引と、24時間365日の技術サポートを 無料で受けられます。" at bounding box center [635, 413] width 894 height 129
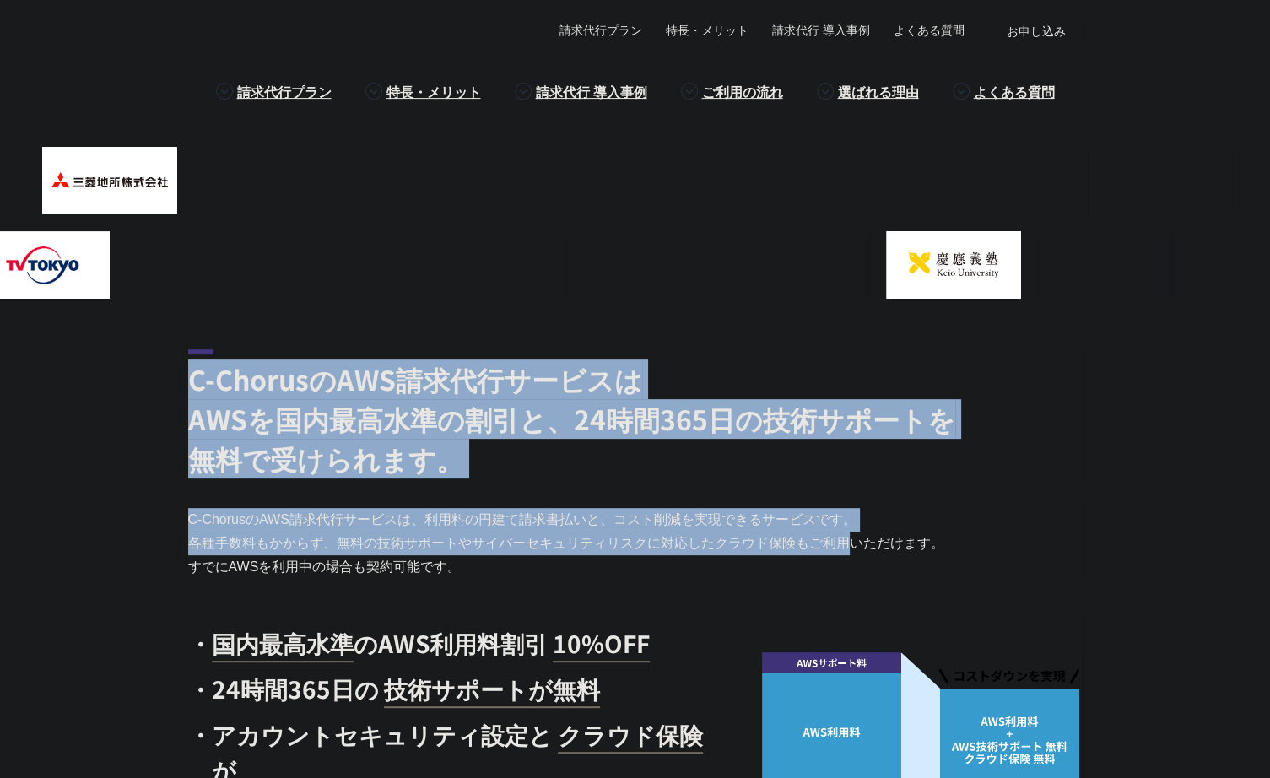
drag, startPoint x: 173, startPoint y: 375, endPoint x: 767, endPoint y: 551, distance: 619.7
click at [767, 551] on section "C-ChorusのAWS請求代行サービスは AWSを国内最高水準の割引と、24時間365日の技術サポートを 無料で受けられます。 C-ChorusのAWS請求…" at bounding box center [635, 591] width 1270 height 484
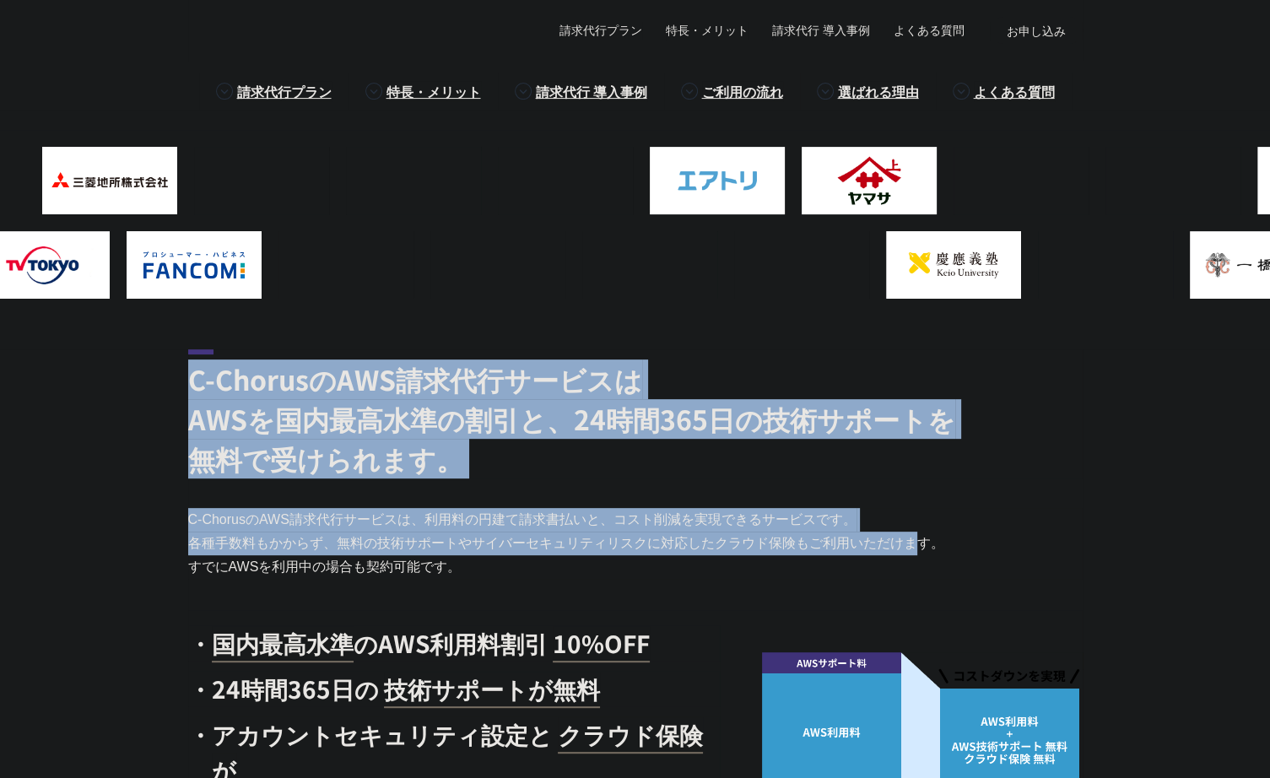
click at [767, 551] on p "C-ChorusのAWS請求代行サービスは、利用料の円建て請求書払いと、コスト削減を実現できるサービスです。 各種手数料もかからず、無料の技術サポートやサイバ…" at bounding box center [635, 543] width 894 height 71
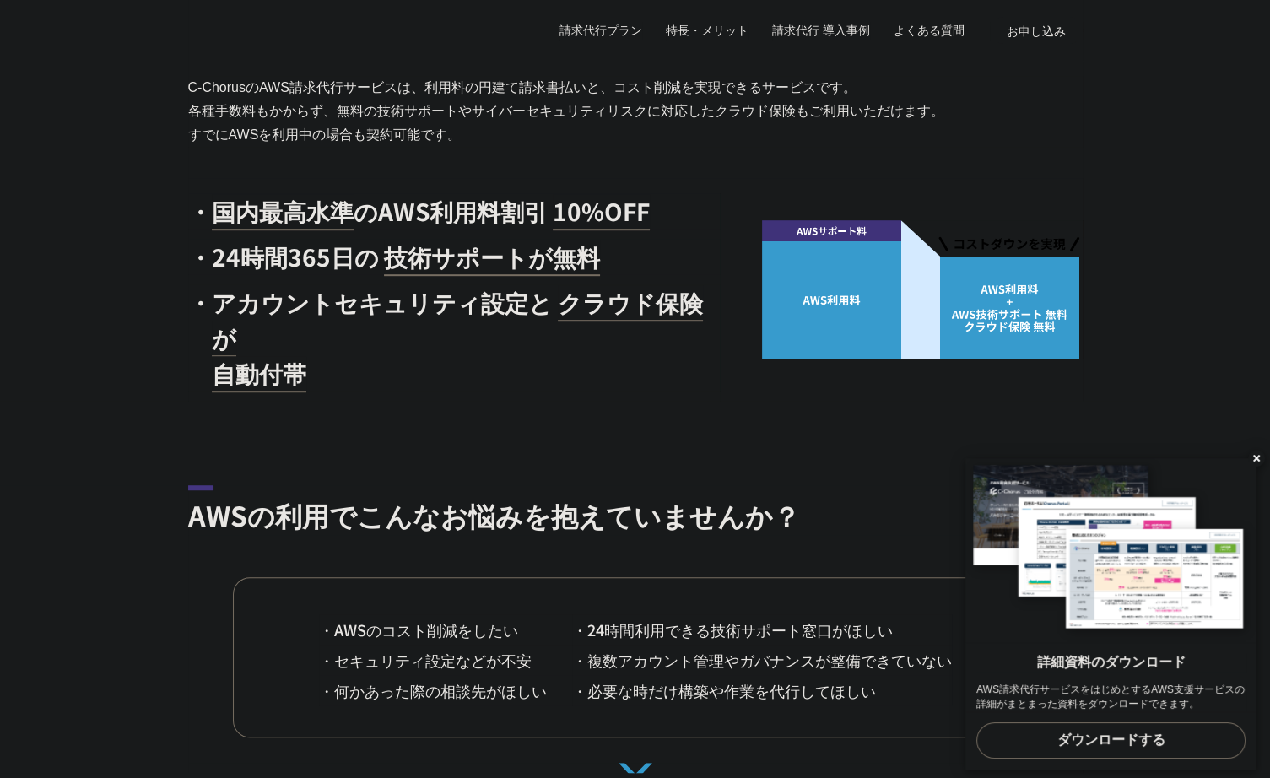
scroll to position [932, 0]
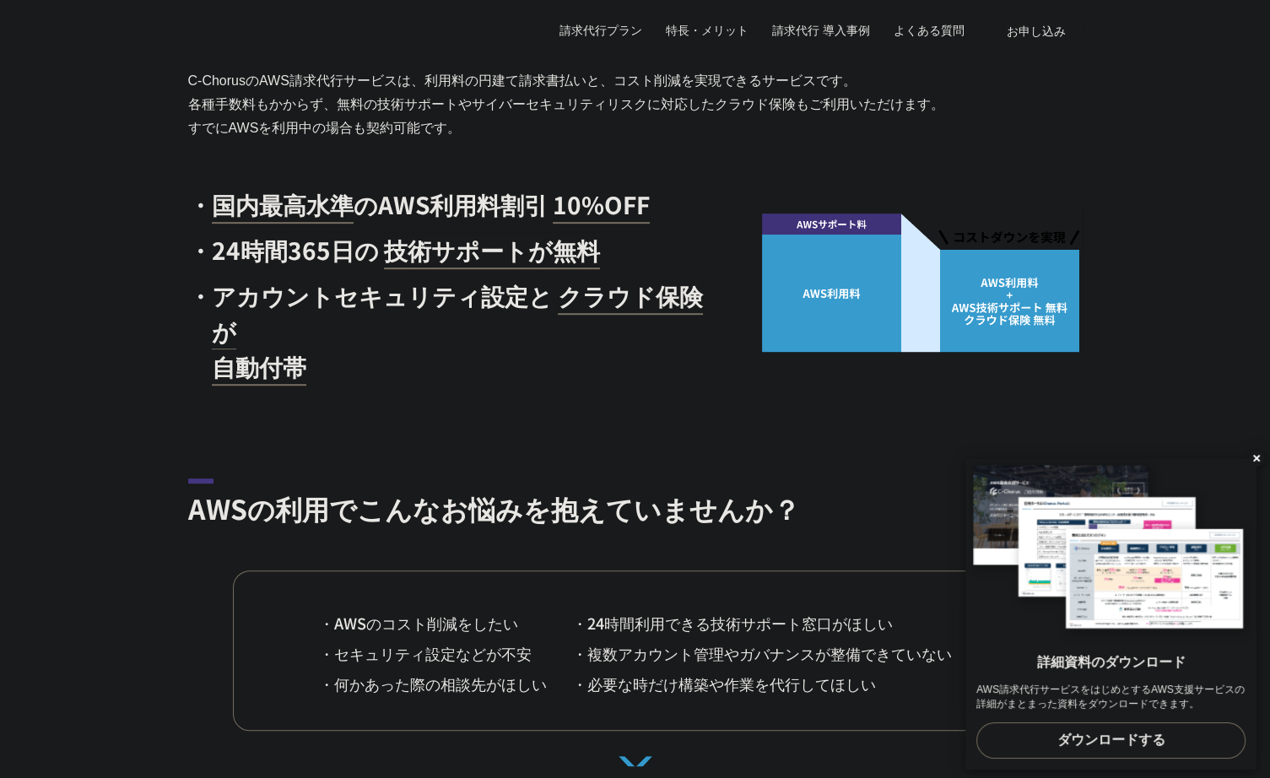
click at [1252, 455] on x-t at bounding box center [1256, 458] width 17 height 17
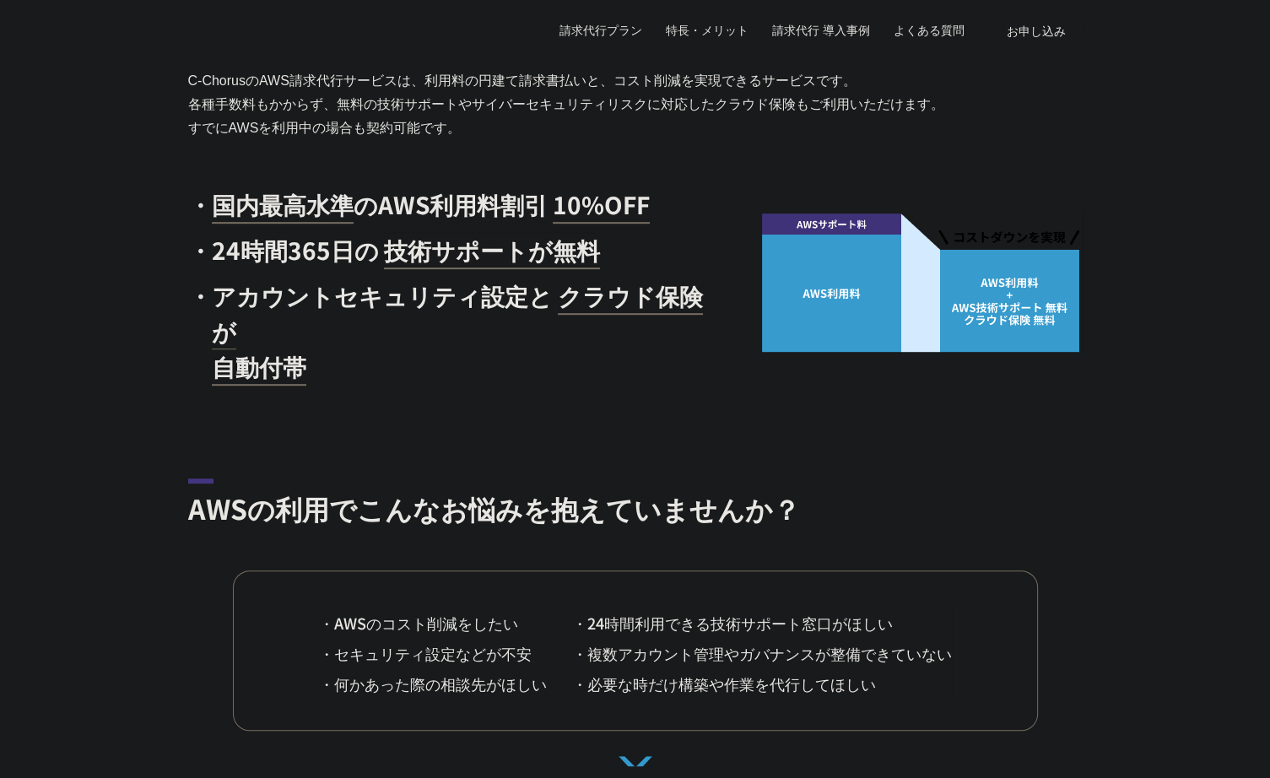
click at [1121, 478] on section "AWSの利用でこんなお悩みを抱えていませんか？ ・AWSのコスト削減をしたい ・24時間利用できる技術サポート窓口がほしい ・セキュリティ設定などが不安 ・複…" at bounding box center [635, 647] width 1270 height 338
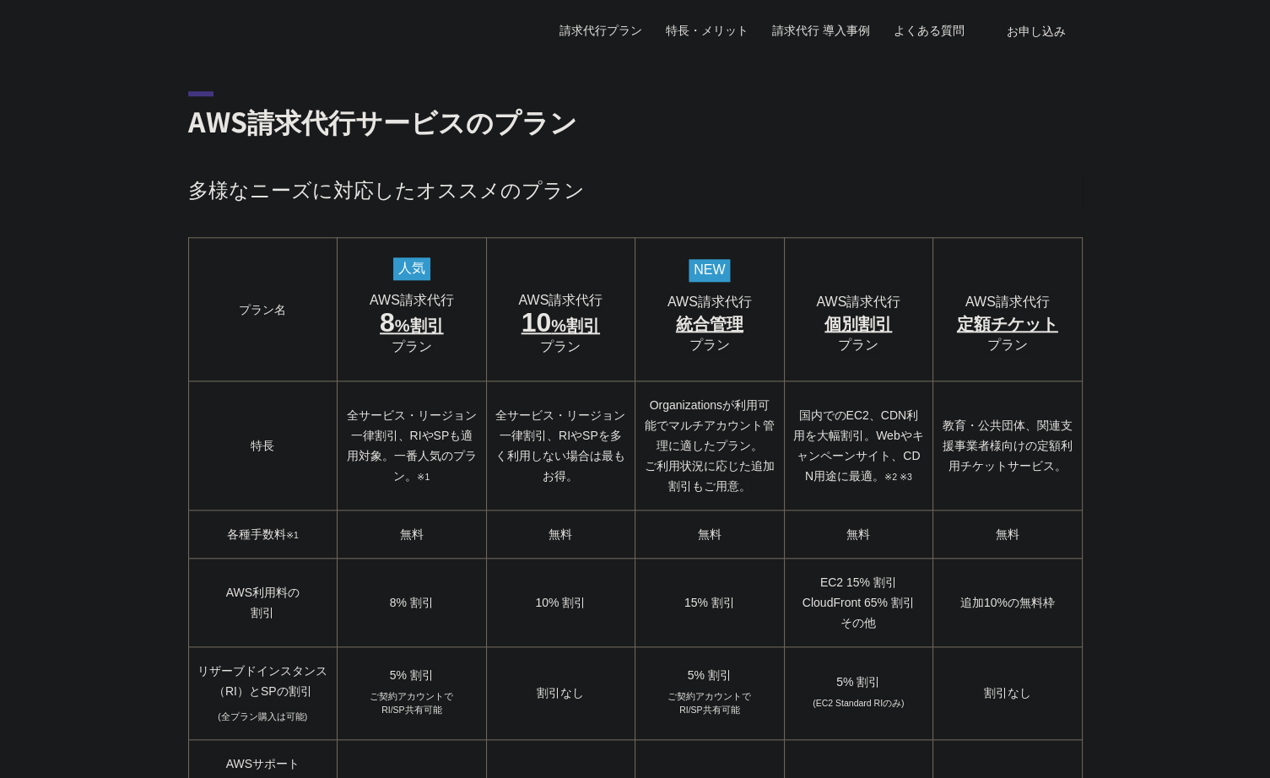
scroll to position [1759, 0]
